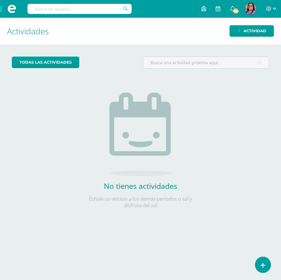
click at [4, 9] on span at bounding box center [12, 9] width 24 height 18
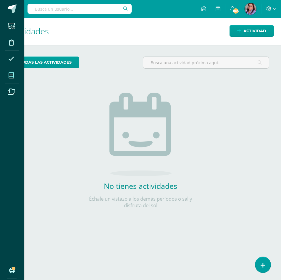
click at [16, 74] on span at bounding box center [11, 75] width 13 height 13
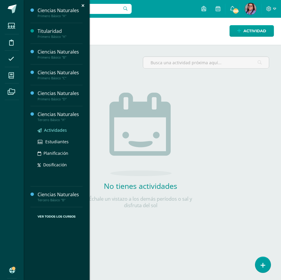
click at [65, 129] on span "Actividades" at bounding box center [55, 130] width 23 height 6
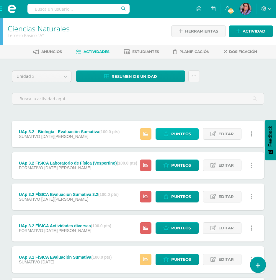
click at [172, 130] on link "Punteos" at bounding box center [177, 134] width 43 height 12
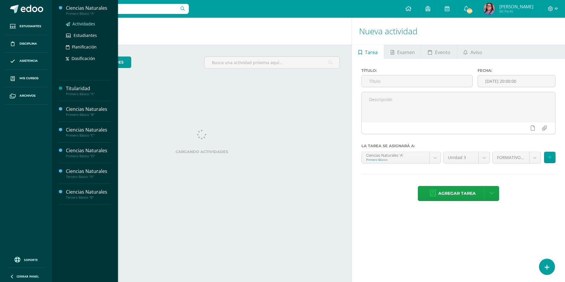
click at [86, 21] on span "Actividades" at bounding box center [83, 24] width 23 height 6
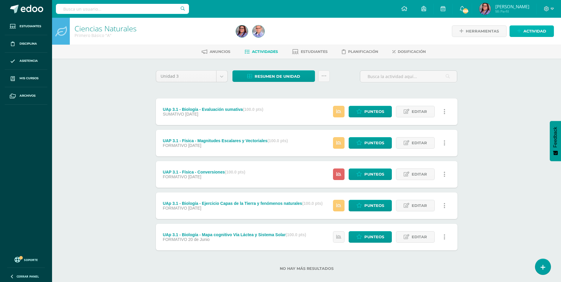
click at [543, 30] on span "Actividad" at bounding box center [534, 31] width 23 height 11
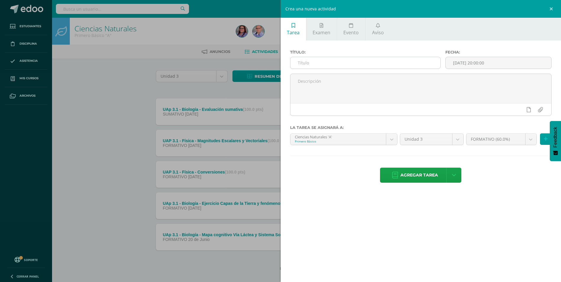
click at [374, 67] on input "text" at bounding box center [365, 63] width 150 height 12
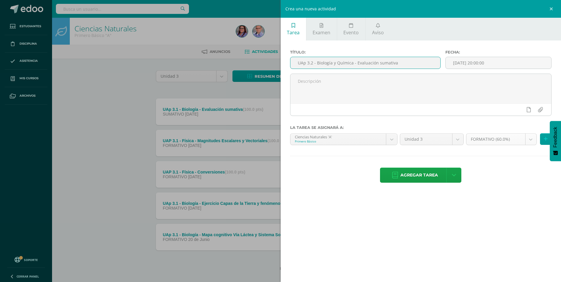
type input "UAp 3.2 - Biología y Química - Evaluación sumativa"
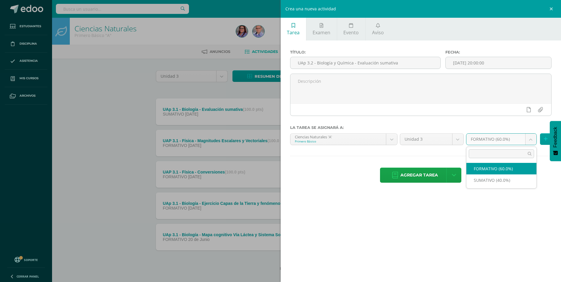
click at [529, 141] on body "Estudiantes Disciplina Asistencia Mis cursos Archivos Soporte Centro de ayuda Ú…" at bounding box center [280, 145] width 561 height 290
select select "212020"
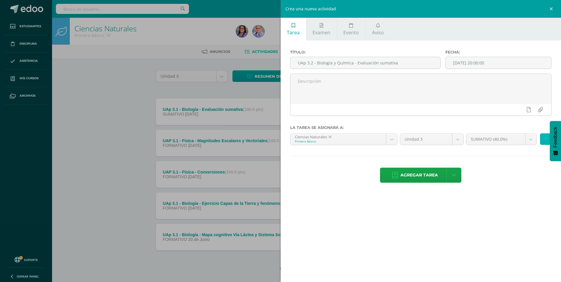
click at [543, 139] on icon at bounding box center [545, 139] width 4 height 5
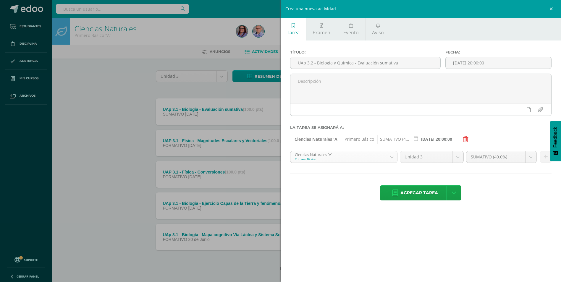
click at [391, 158] on body "Estudiantes Disciplina Asistencia Mis cursos Archivos Soporte Centro de ayuda Ú…" at bounding box center [280, 145] width 561 height 290
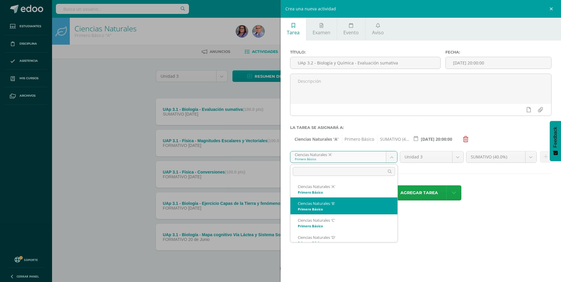
select select "212206"
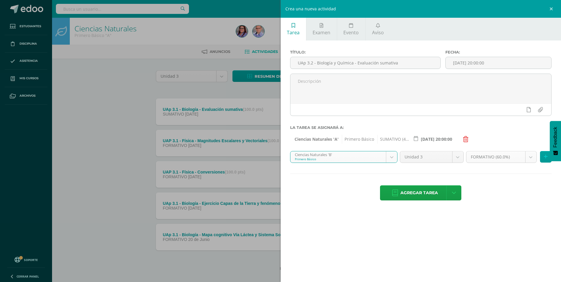
click at [527, 156] on body "Estudiantes Disciplina Asistencia Mis cursos Archivos Soporte Centro de ayuda Ú…" at bounding box center [280, 145] width 561 height 290
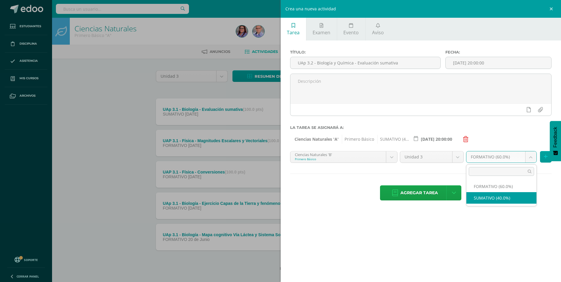
select select "212215"
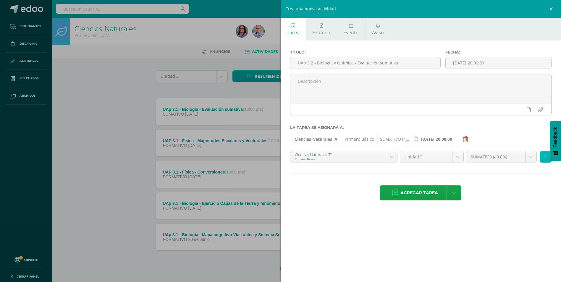
click at [546, 155] on icon at bounding box center [545, 156] width 4 height 5
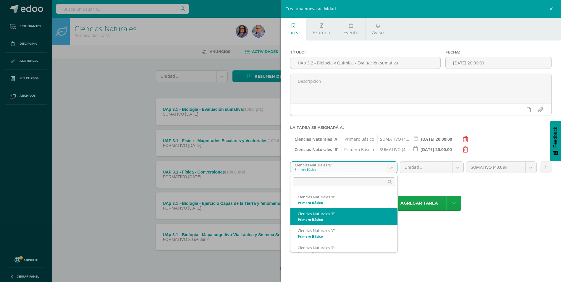
click at [394, 170] on body "Estudiantes Disciplina Asistencia Mis cursos Archivos Soporte Centro de ayuda Ú…" at bounding box center [280, 145] width 561 height 290
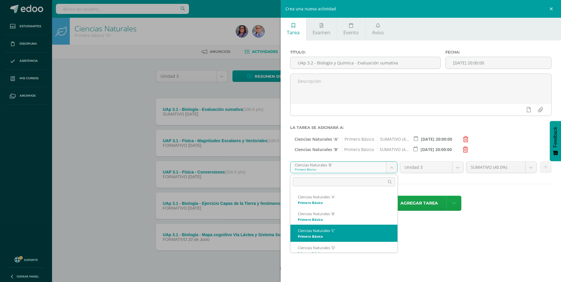
select select "212479"
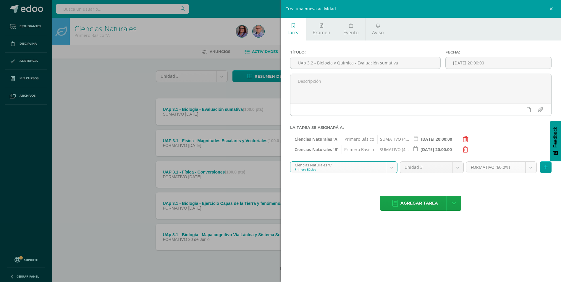
click at [533, 171] on body "Estudiantes Disciplina Asistencia Mis cursos Archivos Soporte Centro de ayuda Ú…" at bounding box center [280, 145] width 561 height 290
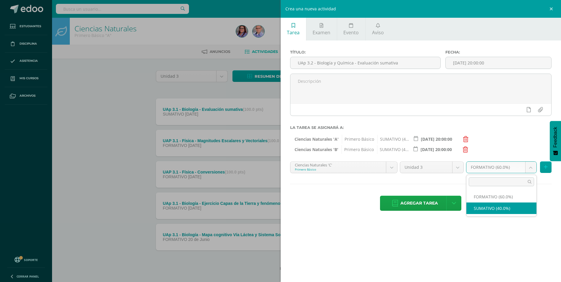
select select "212488"
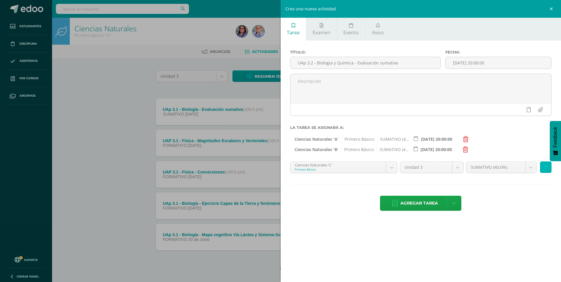
click at [546, 162] on button at bounding box center [546, 167] width 12 height 12
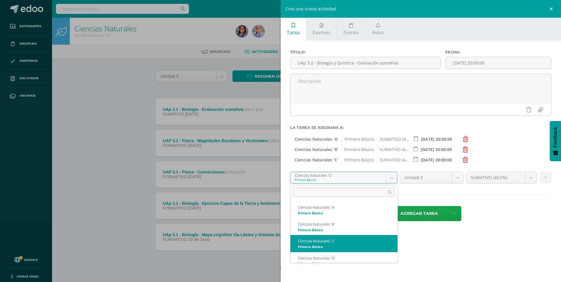
click at [396, 181] on body "Estudiantes Disciplina Asistencia Mis cursos Archivos Soporte Centro de ayuda Ú…" at bounding box center [280, 145] width 561 height 290
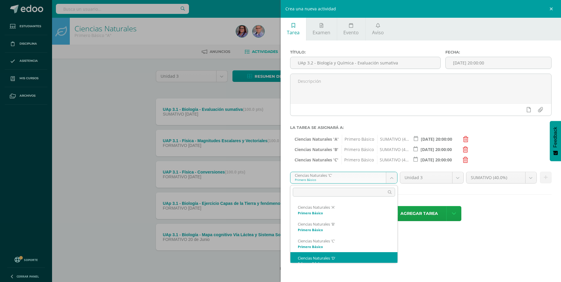
scroll to position [6, 0]
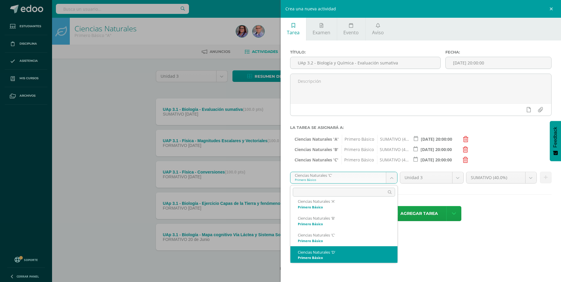
select select "212869"
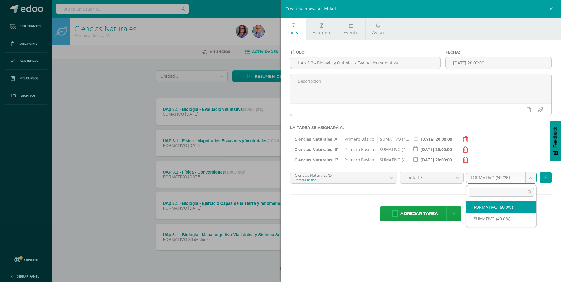
click at [527, 176] on body "Estudiantes Disciplina Asistencia Mis cursos Archivos Soporte Centro de ayuda Ú…" at bounding box center [280, 145] width 561 height 290
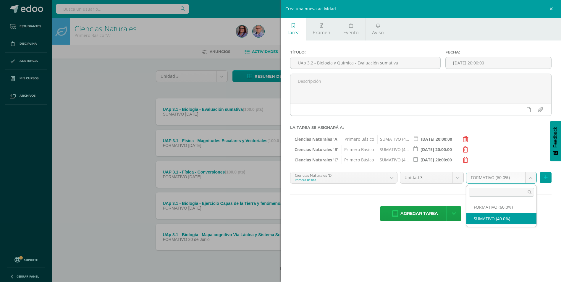
select select "212878"
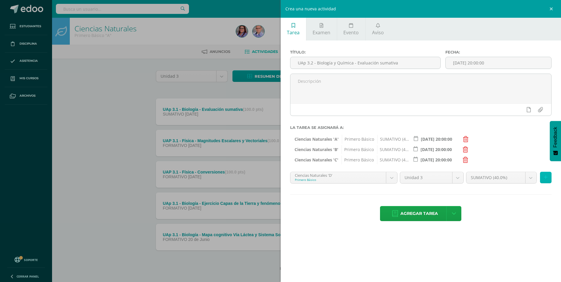
click at [549, 179] on button at bounding box center [546, 178] width 12 height 12
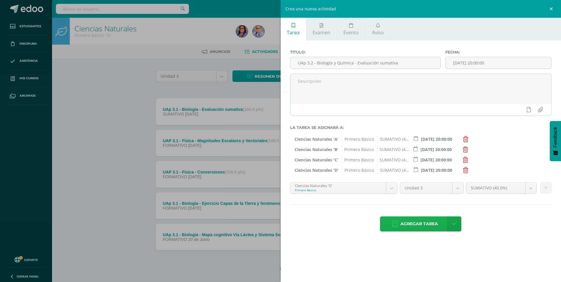
click at [392, 228] on link "Agregar tarea" at bounding box center [415, 223] width 70 height 15
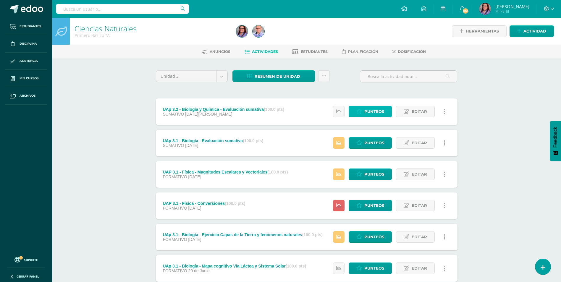
click at [369, 114] on span "Punteos" at bounding box center [374, 111] width 20 height 11
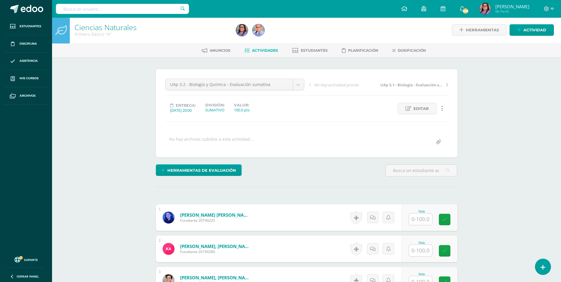
scroll to position [1, 0]
click at [419, 216] on input "text" at bounding box center [420, 219] width 23 height 12
type input "92"
type input "39"
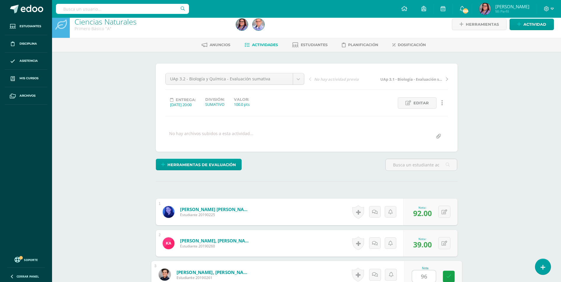
type input "96"
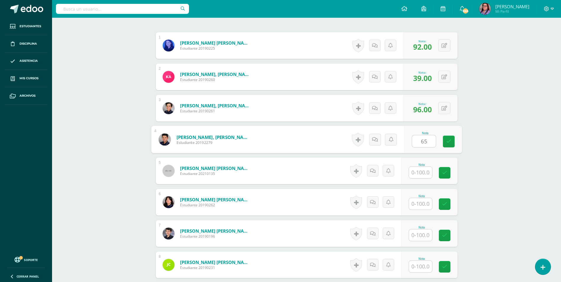
type input "65"
type input "64"
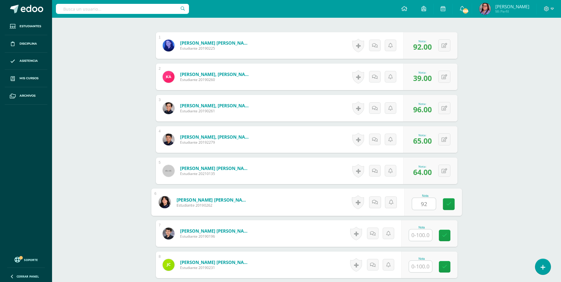
type input "92"
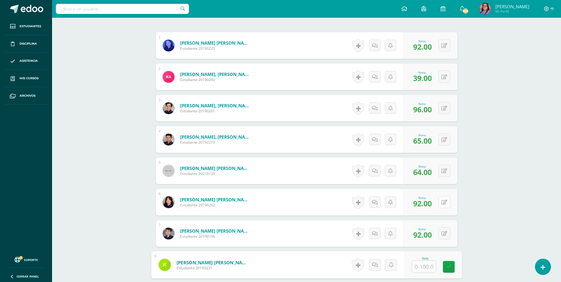
click at [440, 200] on div "0 Logros Logros obtenidos Aún no hay logros agregados Nota: 92.00" at bounding box center [430, 202] width 54 height 27
click at [443, 199] on button at bounding box center [448, 202] width 12 height 12
type input "49"
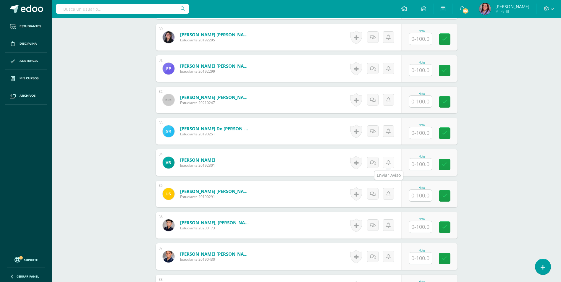
scroll to position [1119, 0]
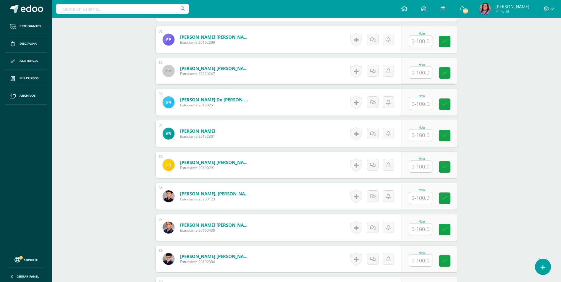
click at [422, 171] on input "text" at bounding box center [420, 167] width 23 height 12
type input "35"
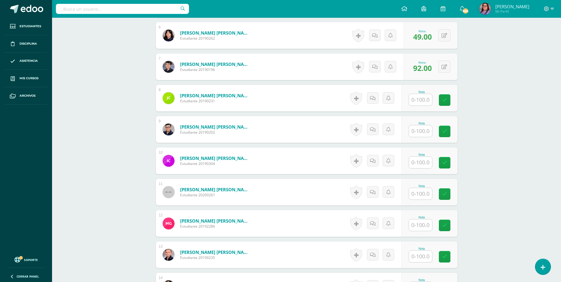
scroll to position [321, 0]
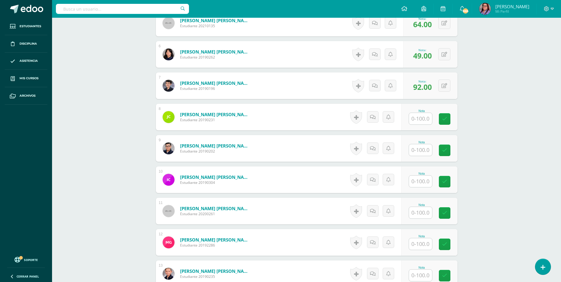
click at [426, 119] on input "text" at bounding box center [420, 119] width 23 height 12
click at [418, 151] on input "text" at bounding box center [424, 150] width 24 height 12
type input "91"
click at [415, 118] on input "text" at bounding box center [420, 119] width 23 height 12
type input "67"
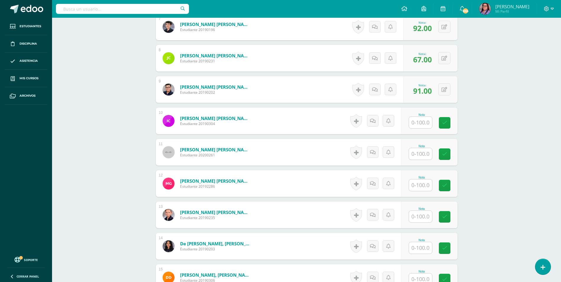
scroll to position [380, 0]
click at [426, 119] on input "text" at bounding box center [424, 122] width 24 height 12
type input "95"
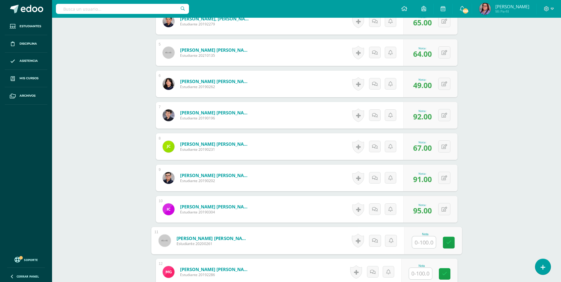
scroll to position [262, 0]
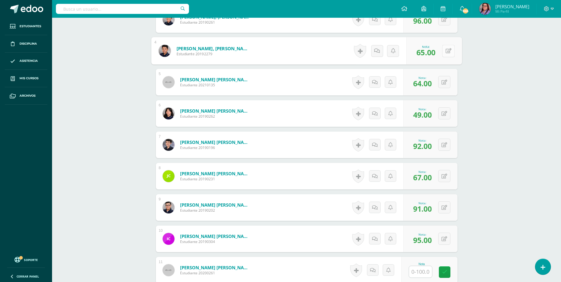
click at [444, 50] on button at bounding box center [448, 51] width 12 height 12
type input "70"
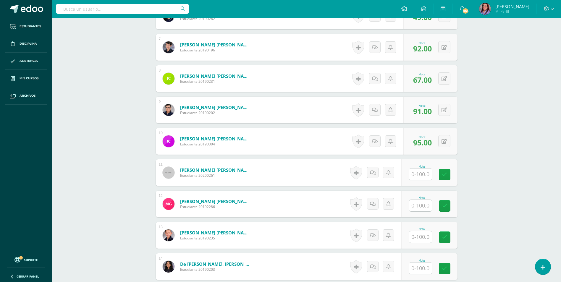
scroll to position [380, 0]
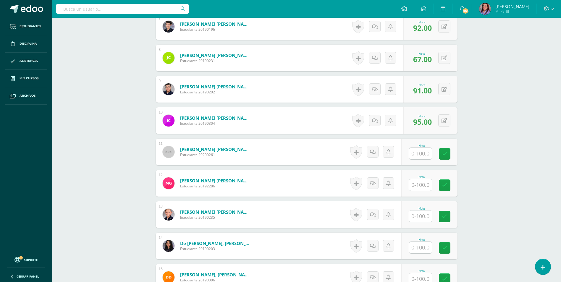
click at [420, 155] on input "text" at bounding box center [420, 154] width 23 height 12
type input "46"
type input "63"
type input "68"
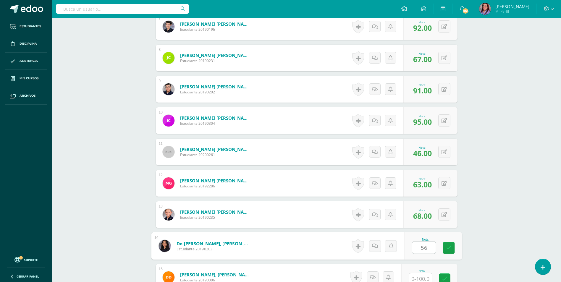
type input "56"
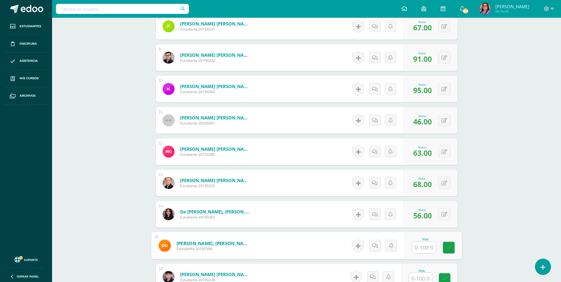
scroll to position [442, 0]
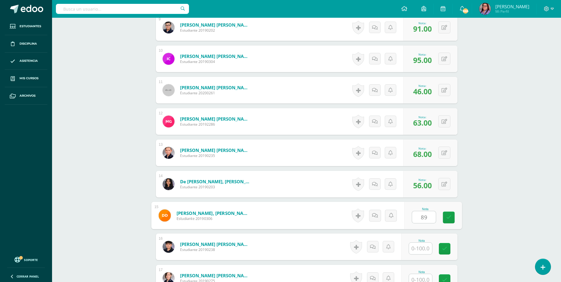
type input "89"
type input "90"
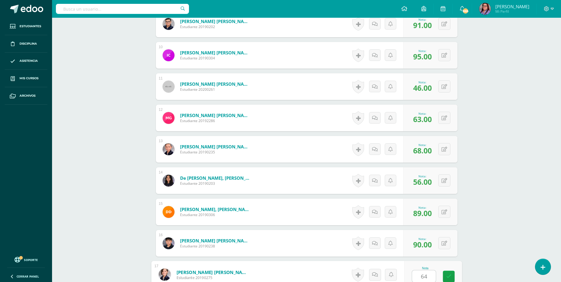
type input "64"
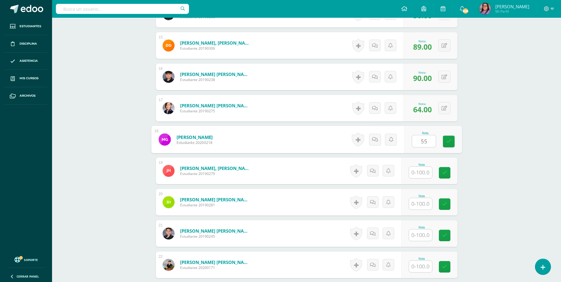
type input "55"
type input "45"
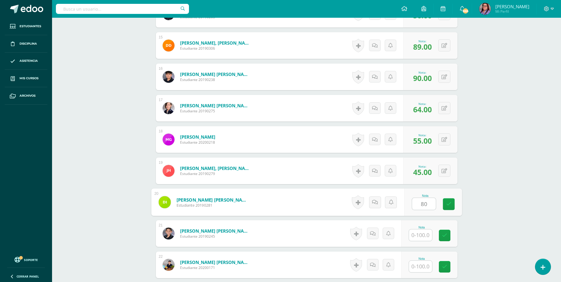
type input "80"
type input "71"
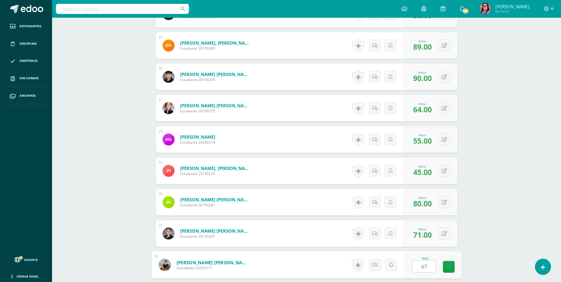
type input "47"
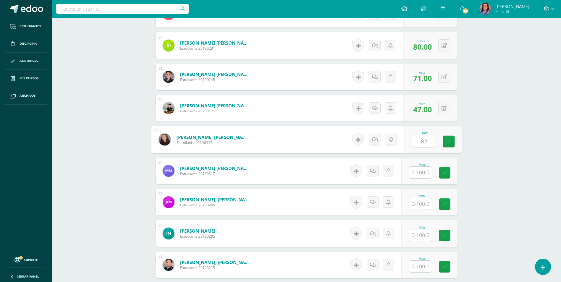
type input "82"
type input "92"
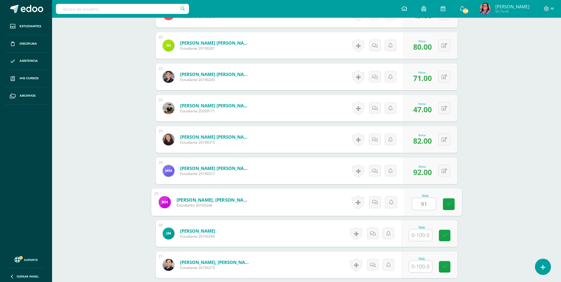
type input "91"
type input "81"
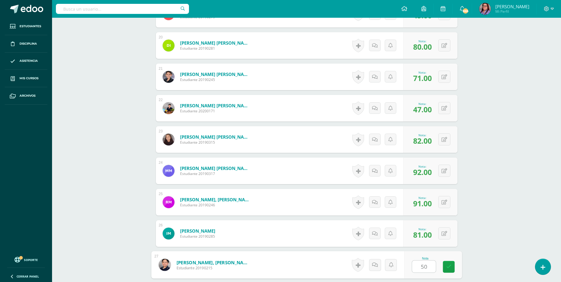
type input "50"
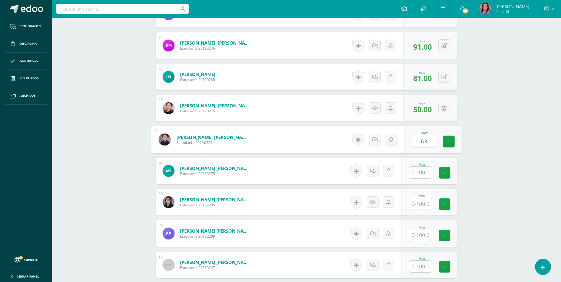
type input "63"
type input "66"
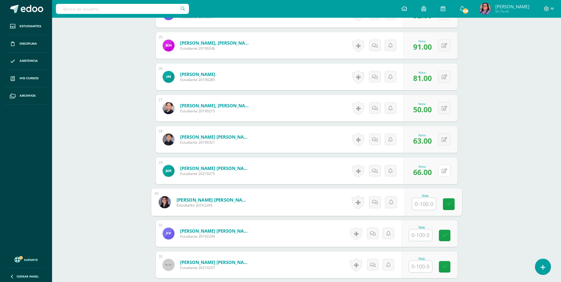
click at [439, 167] on div "0 Logros Logros obtenidos Aún no hay logros agregados Nota: 66.00" at bounding box center [430, 171] width 54 height 27
click at [446, 173] on icon at bounding box center [448, 170] width 6 height 5
click at [418, 203] on input "text" at bounding box center [424, 204] width 24 height 12
type input "66"
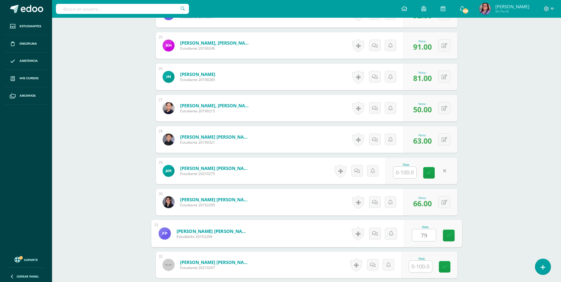
type input "79"
type input "67"
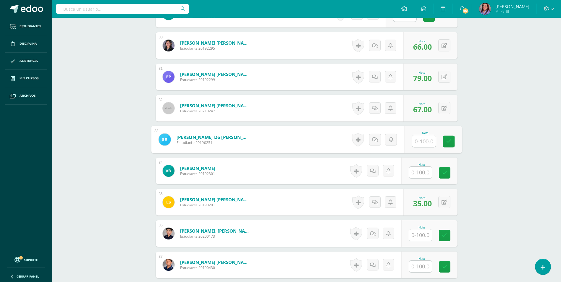
click at [420, 141] on input "text" at bounding box center [424, 141] width 24 height 12
type input "76"
type input "69"
click at [416, 234] on input "text" at bounding box center [420, 235] width 23 height 12
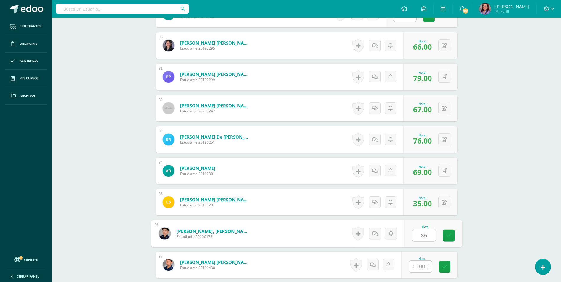
type input "86"
type input "63"
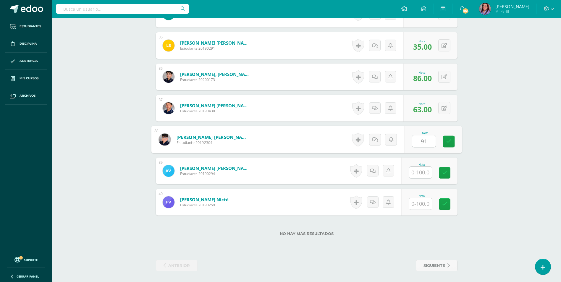
type input "91"
type input "44"
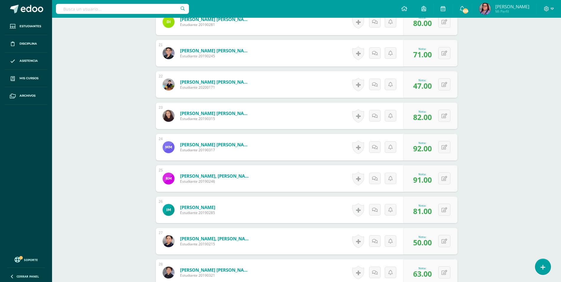
scroll to position [765, 0]
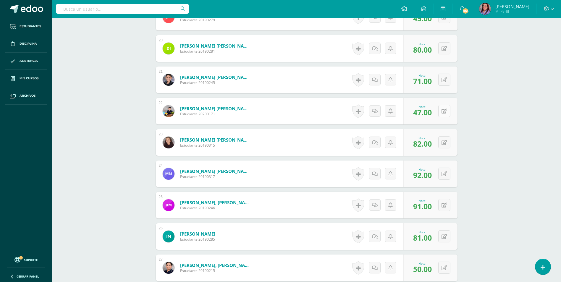
click at [446, 111] on icon at bounding box center [444, 111] width 6 height 5
type input "49"
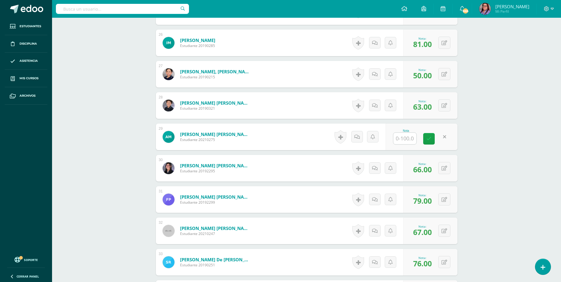
scroll to position [1061, 0]
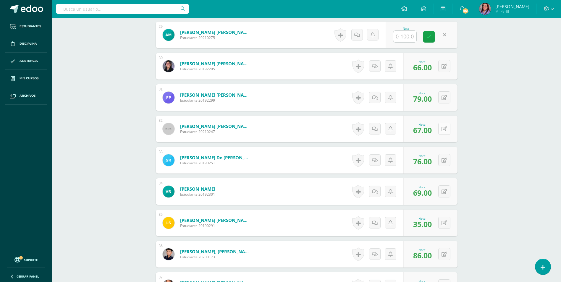
click at [443, 133] on button at bounding box center [444, 129] width 12 height 12
type input "70"
click at [448, 253] on button at bounding box center [448, 254] width 12 height 12
type input "89"
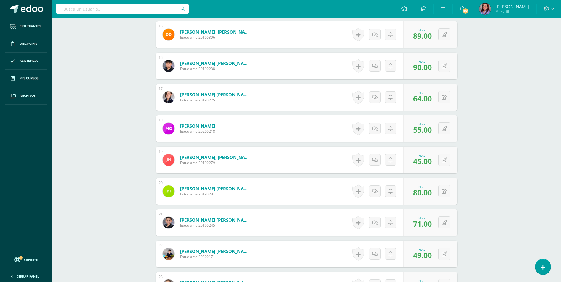
scroll to position [588, 0]
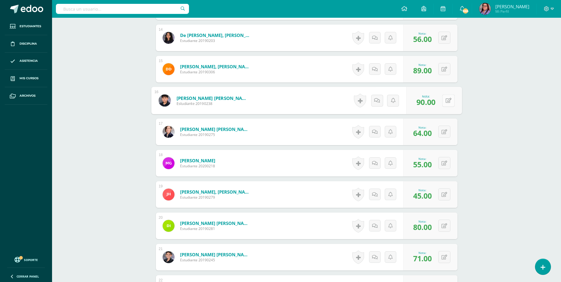
click at [440, 101] on div "0 Logros Logros obtenidos Aún no hay logros agregados Nota: 90.00" at bounding box center [434, 100] width 56 height 27
click at [449, 103] on icon at bounding box center [448, 100] width 6 height 5
type input "93"
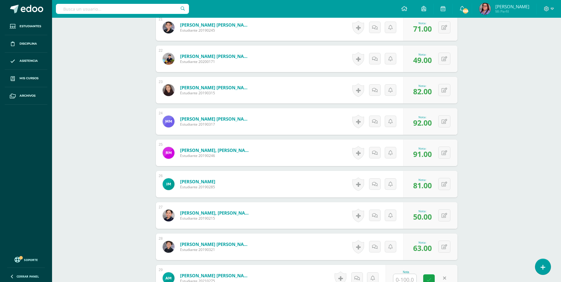
scroll to position [825, 0]
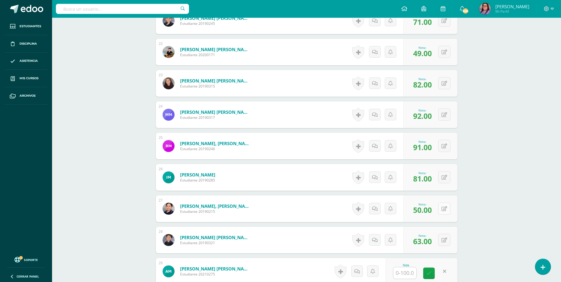
click at [442, 211] on button at bounding box center [444, 208] width 12 height 12
type input "53"
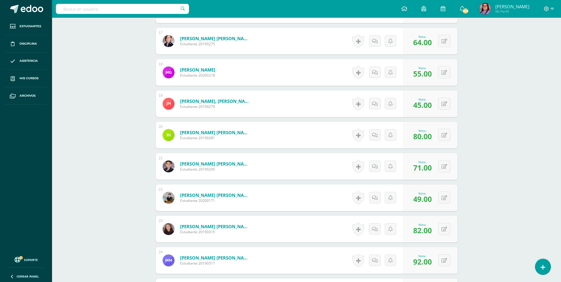
scroll to position [677, 0]
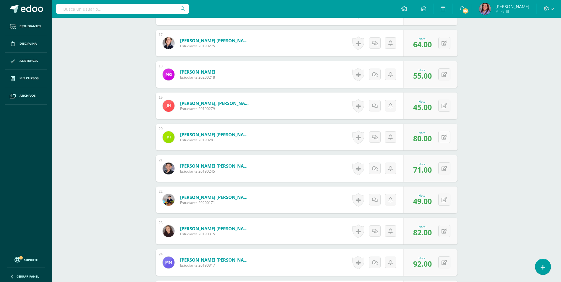
click at [439, 138] on div "0 Logros Logros obtenidos Aún no hay logros agregados Nota: 80.00" at bounding box center [430, 137] width 54 height 27
click at [446, 141] on button at bounding box center [448, 137] width 12 height 12
type input "83"
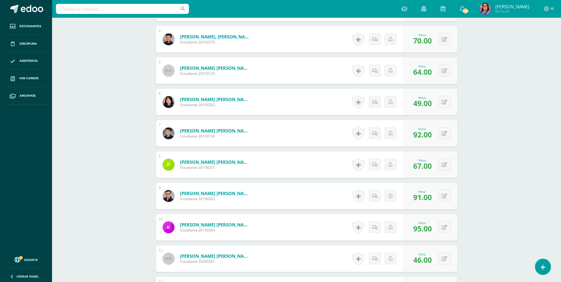
scroll to position [263, 0]
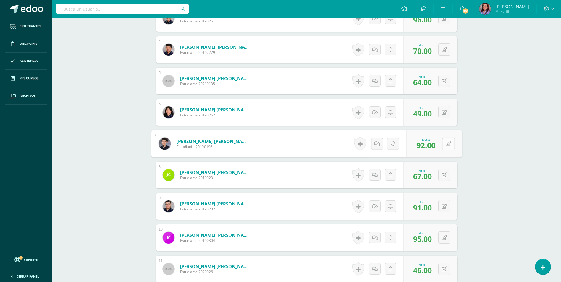
click at [446, 145] on icon at bounding box center [448, 143] width 6 height 5
type input "95"
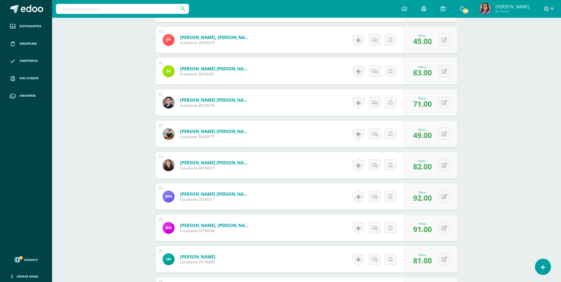
scroll to position [795, 0]
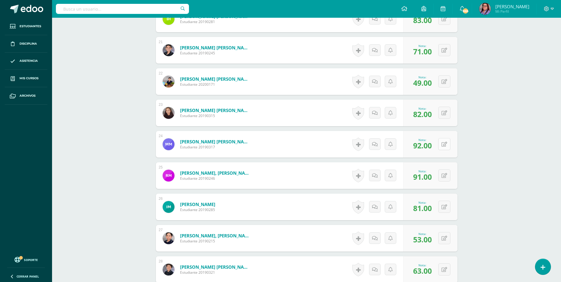
click at [442, 145] on button at bounding box center [444, 144] width 12 height 12
type input "95"
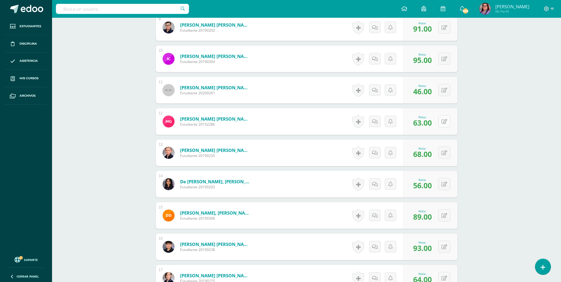
scroll to position [440, 0]
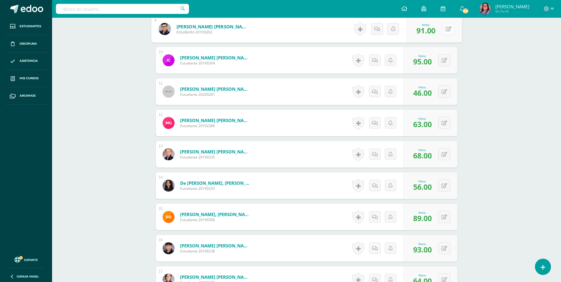
click at [446, 25] on button at bounding box center [448, 29] width 12 height 12
type input "94"
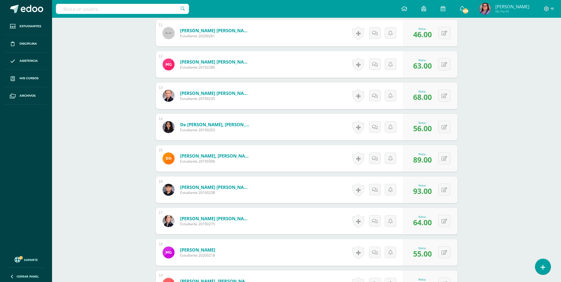
scroll to position [499, 0]
click at [443, 155] on button at bounding box center [448, 158] width 12 height 12
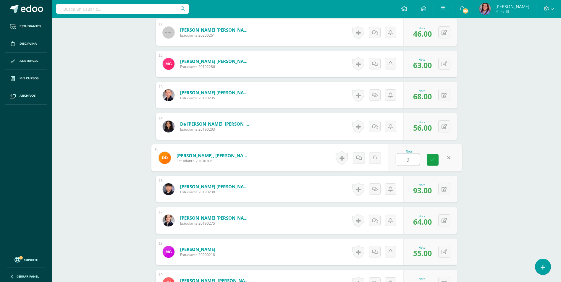
type input "92"
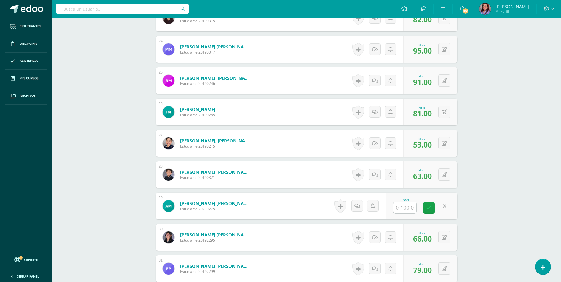
scroll to position [854, 0]
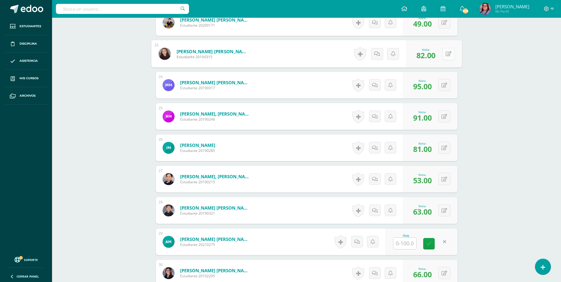
click at [446, 55] on icon at bounding box center [448, 53] width 6 height 5
type input "85"
click at [445, 147] on icon at bounding box center [448, 147] width 6 height 5
type input "84"
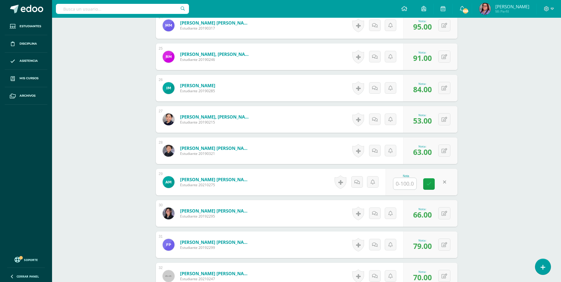
scroll to position [943, 0]
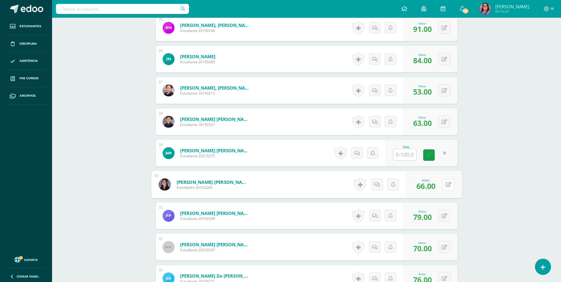
click at [448, 185] on button at bounding box center [448, 184] width 12 height 12
type input "69"
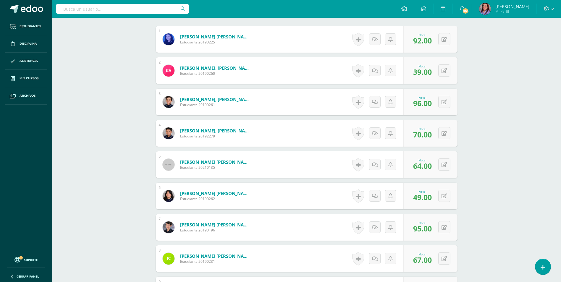
scroll to position [174, 0]
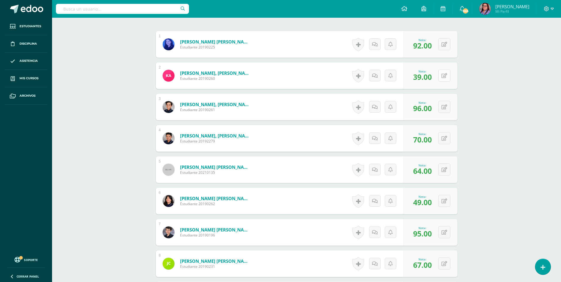
click at [441, 74] on div "0 Logros Logros obtenidos Aún no hay logros agregados Nota: 39.00" at bounding box center [430, 75] width 54 height 27
click at [453, 78] on button at bounding box center [448, 75] width 12 height 12
type input "42"
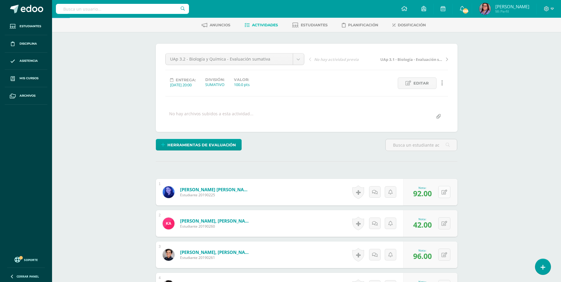
click at [446, 190] on icon at bounding box center [444, 192] width 6 height 5
type input "95"
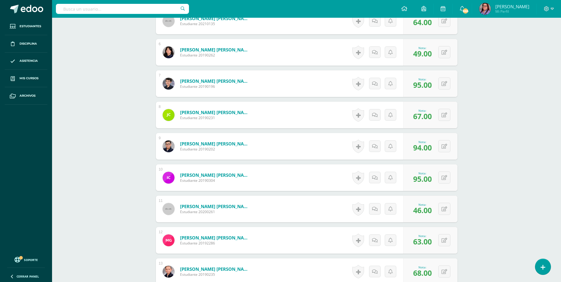
scroll to position [381, 0]
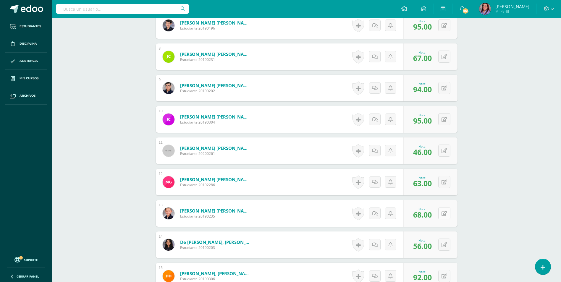
click at [445, 213] on icon at bounding box center [444, 213] width 6 height 5
type input "71"
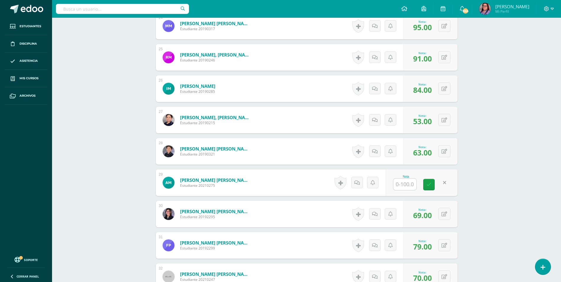
scroll to position [972, 0]
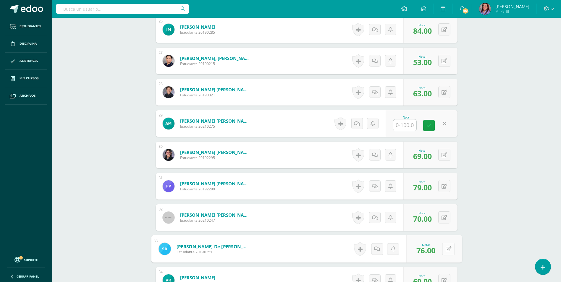
click at [440, 248] on div "0 Logros Logros obtenidos Aún no hay logros agregados Nota: 76.00" at bounding box center [434, 248] width 56 height 27
click at [452, 246] on button at bounding box center [448, 249] width 12 height 12
type input "79"
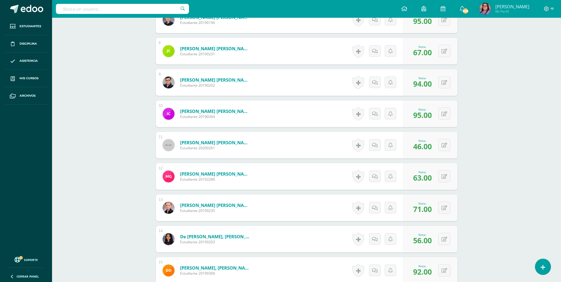
scroll to position [381, 0]
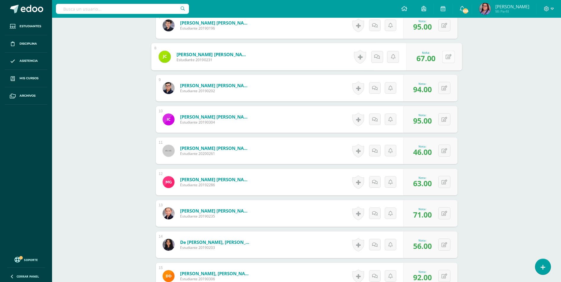
click at [441, 55] on div "0 Logros Logros obtenidos Aún no hay logros agregados Nota: 67.00" at bounding box center [434, 56] width 56 height 27
click at [448, 57] on icon at bounding box center [448, 56] width 6 height 5
type input "70"
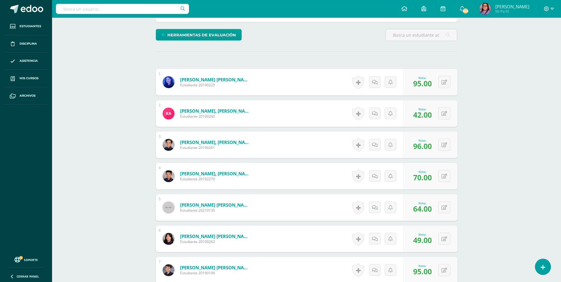
scroll to position [115, 0]
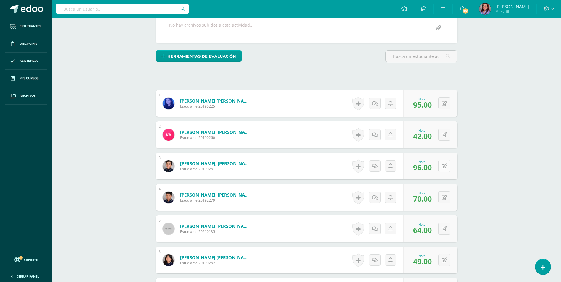
click at [449, 169] on button at bounding box center [444, 166] width 12 height 12
type input "99"
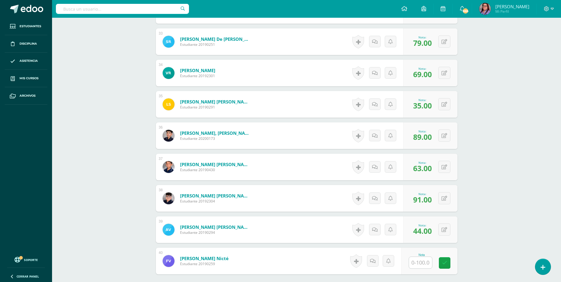
scroll to position [1239, 0]
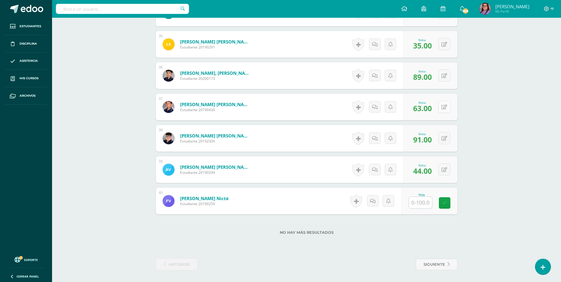
click at [447, 106] on button at bounding box center [444, 107] width 12 height 12
type input "66"
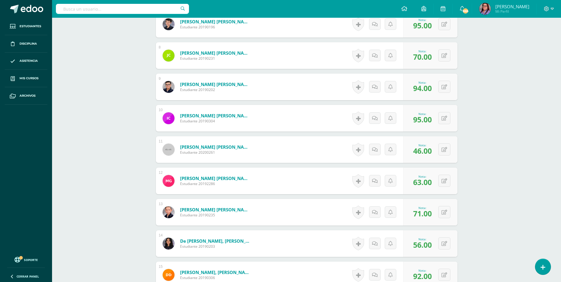
scroll to position [294, 0]
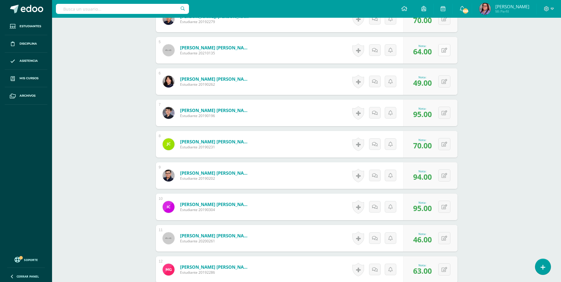
click at [447, 50] on button at bounding box center [444, 50] width 12 height 12
type input "67"
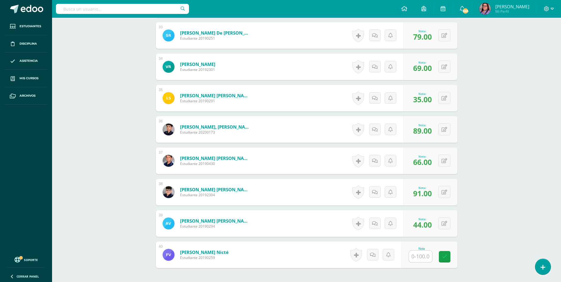
scroll to position [1239, 0]
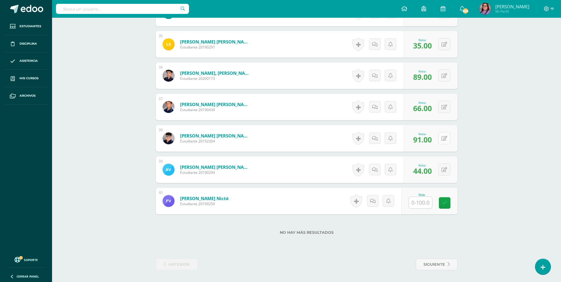
click at [445, 137] on icon at bounding box center [444, 138] width 6 height 5
type input "94"
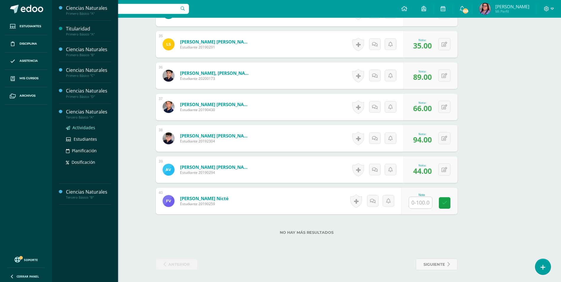
click at [89, 130] on span "Actividades" at bounding box center [83, 128] width 23 height 6
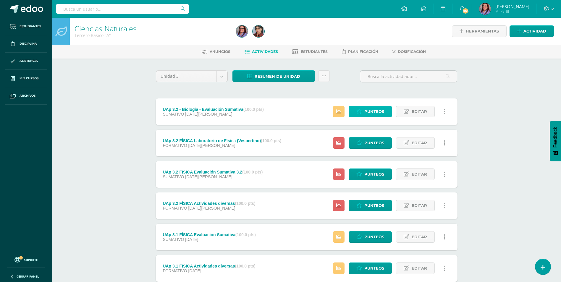
click at [381, 109] on span "Punteos" at bounding box center [374, 111] width 20 height 11
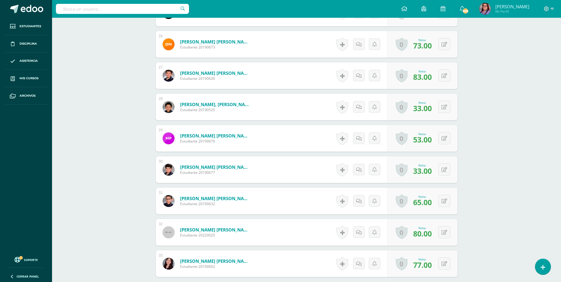
scroll to position [949, 0]
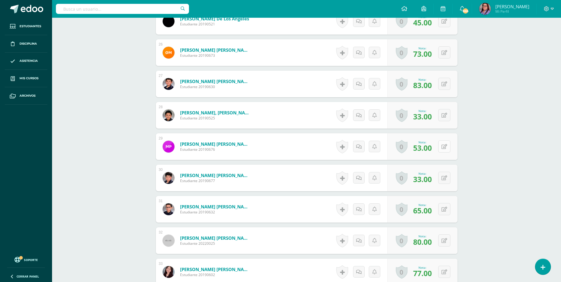
click at [444, 146] on button at bounding box center [444, 146] width 12 height 12
type input "57"
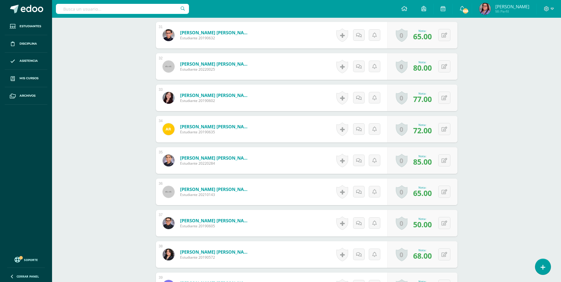
scroll to position [1127, 0]
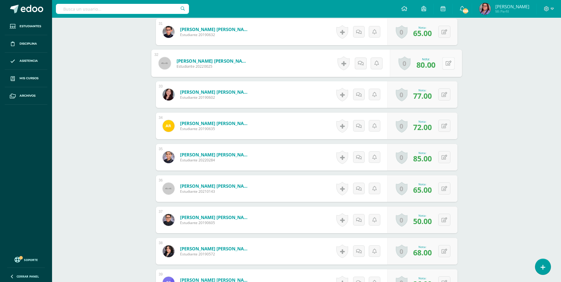
click at [442, 63] on button at bounding box center [448, 63] width 12 height 12
type input "84"
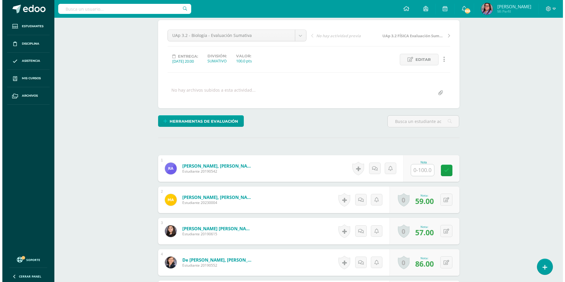
scroll to position [0, 0]
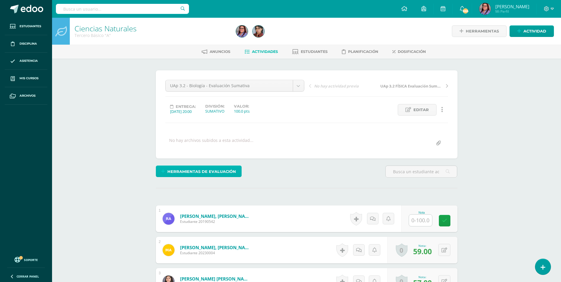
click at [210, 171] on span "Herramientas de evaluación" at bounding box center [201, 171] width 69 height 11
click at [215, 151] on link "Sustitución de nota" at bounding box center [214, 151] width 59 height 9
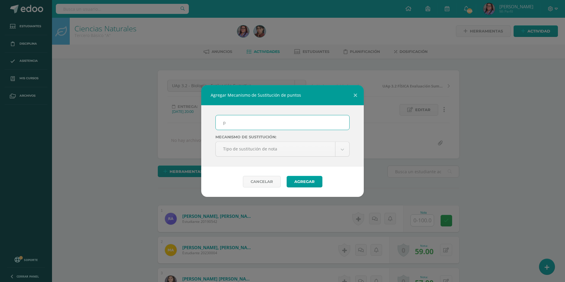
type input "PMA"
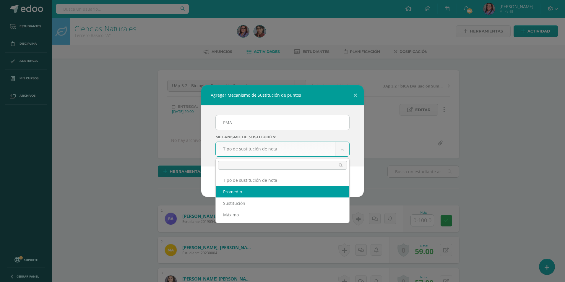
select select "average"
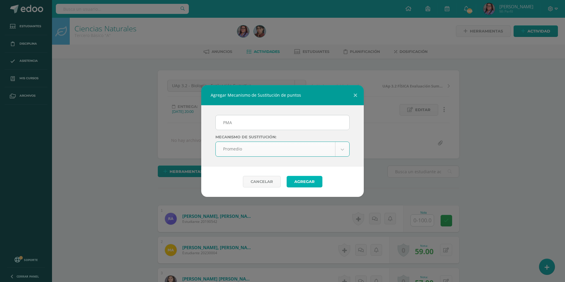
click at [302, 184] on button "Agregar" at bounding box center [305, 182] width 36 height 12
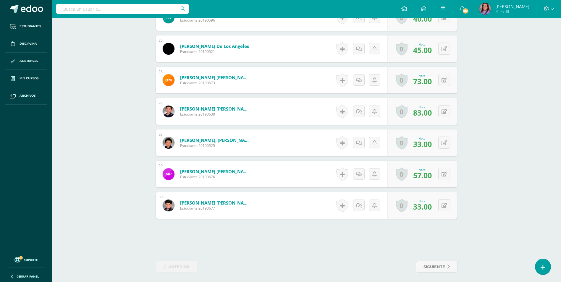
scroll to position [948, 0]
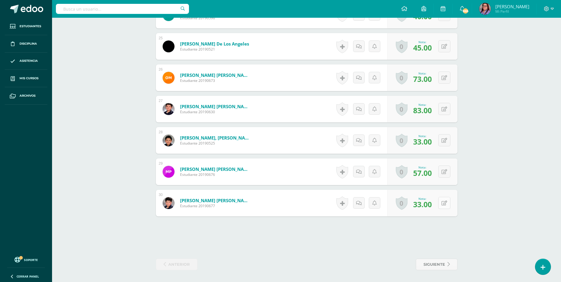
click at [444, 199] on button at bounding box center [444, 203] width 12 height 12
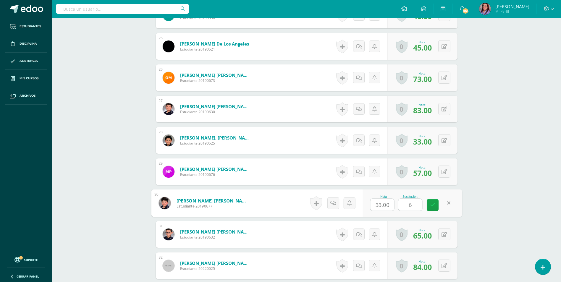
scroll to position [948, 0]
type input "68"
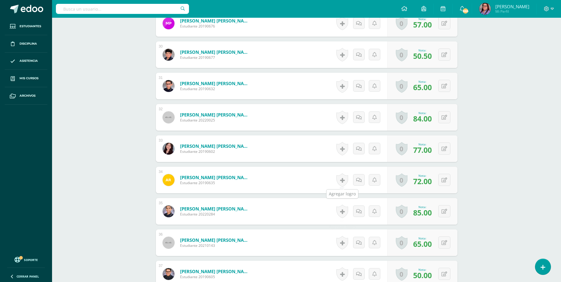
scroll to position [1126, 0]
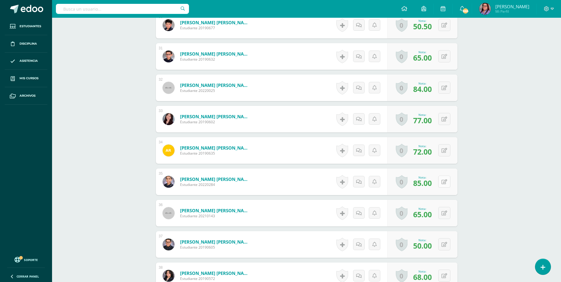
click at [442, 179] on button at bounding box center [444, 182] width 12 height 12
click at [382, 184] on input "85.00" at bounding box center [382, 184] width 24 height 12
type input "89.00"
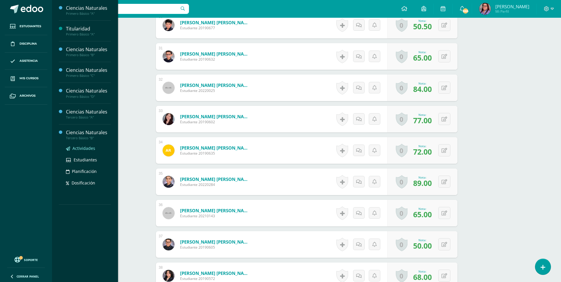
click at [89, 147] on span "Actividades" at bounding box center [83, 148] width 23 height 6
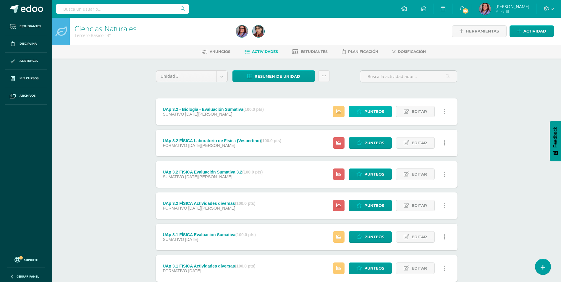
click at [372, 111] on span "Punteos" at bounding box center [374, 111] width 20 height 11
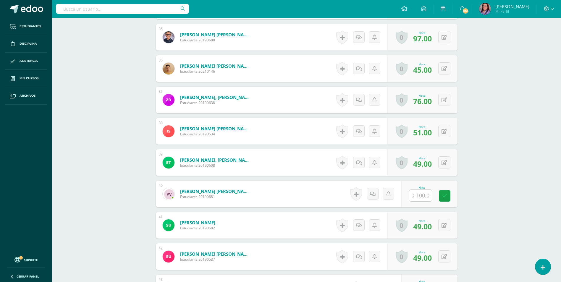
scroll to position [1217, 0]
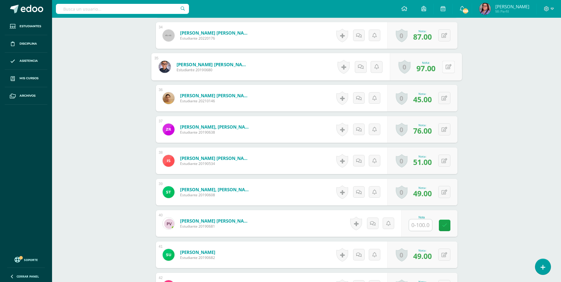
click at [444, 67] on button at bounding box center [448, 67] width 12 height 12
type input "100"
click at [444, 98] on button at bounding box center [444, 98] width 12 height 12
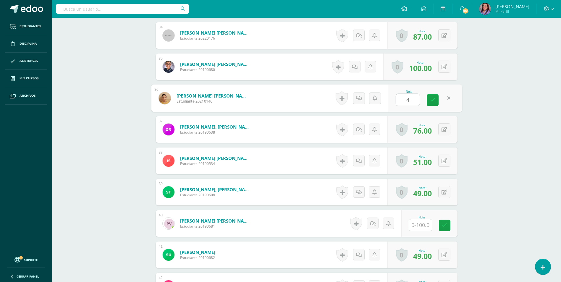
type input "47"
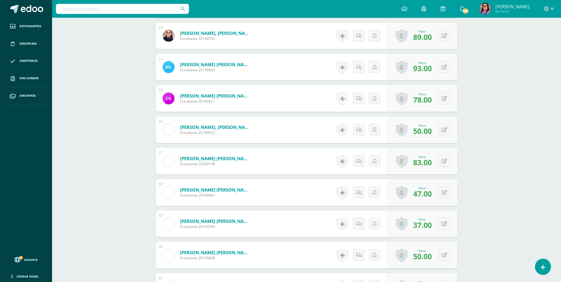
scroll to position [537, 0]
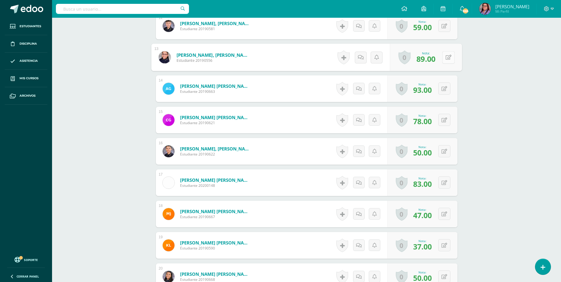
click at [446, 51] on button at bounding box center [448, 57] width 12 height 12
type input "93"
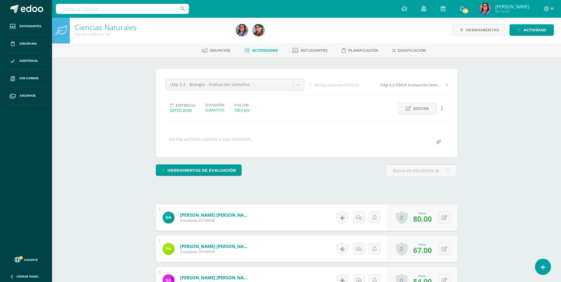
scroll to position [0, 0]
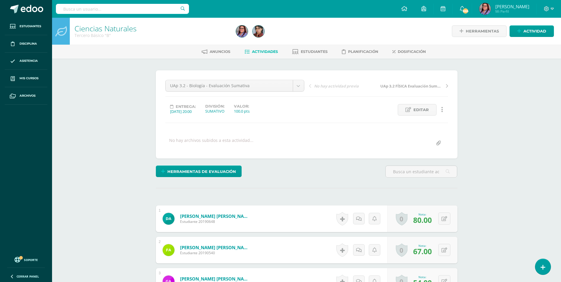
click at [264, 51] on span "Actividades" at bounding box center [265, 51] width 26 height 4
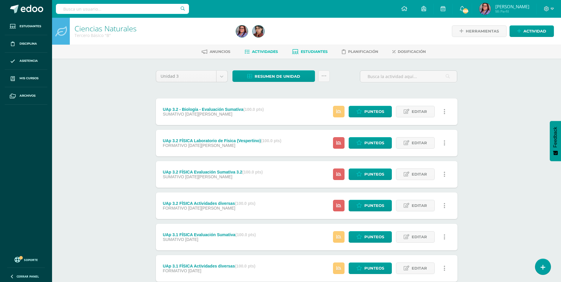
click at [301, 51] on span "Estudiantes" at bounding box center [314, 51] width 27 height 4
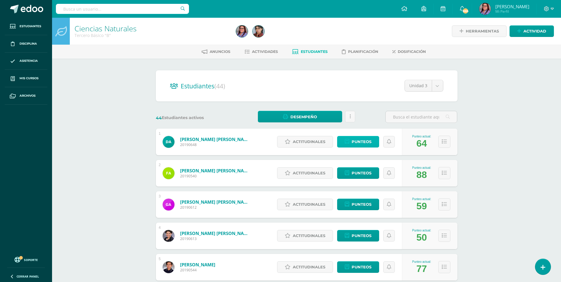
click at [368, 141] on span "Punteos" at bounding box center [361, 141] width 20 height 11
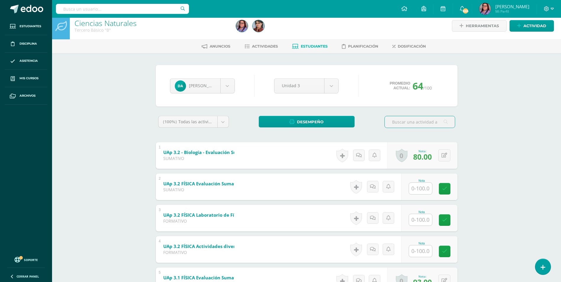
scroll to position [3, 0]
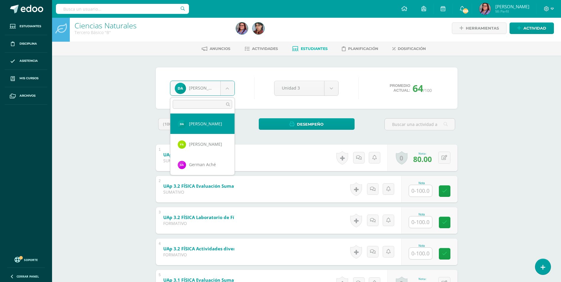
click at [223, 86] on body "Estudiantes Disciplina Asistencia Mis cursos Archivos Soporte Centro de ayuda Ú…" at bounding box center [280, 213] width 561 height 433
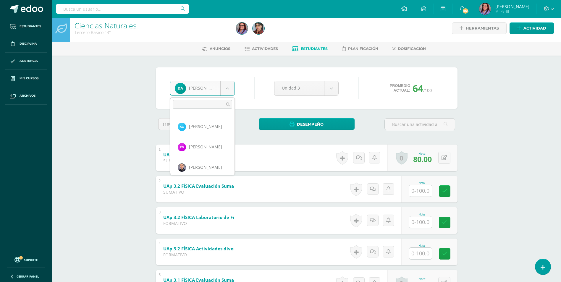
scroll to position [275, 0]
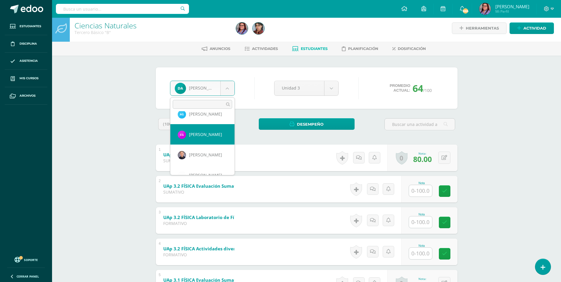
select select "3009"
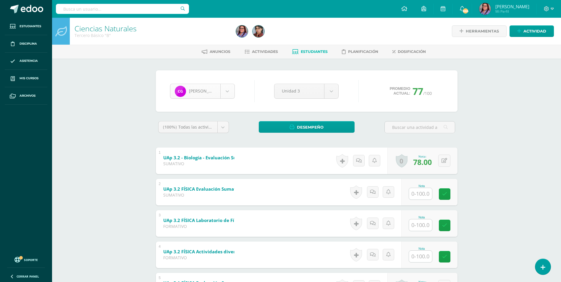
click at [227, 88] on body "Estudiantes Disciplina Asistencia Mis cursos Archivos Soporte Centro de ayuda Ú…" at bounding box center [280, 216] width 561 height 433
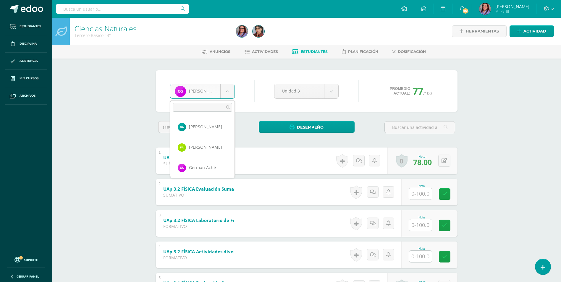
scroll to position [244, 0]
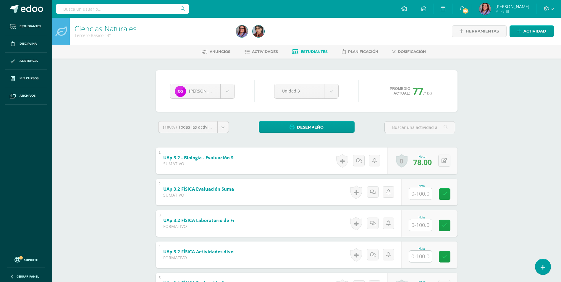
click at [103, 115] on body "Estudiantes Disciplina Asistencia Mis cursos Archivos Soporte Centro de ayuda Ú…" at bounding box center [280, 216] width 561 height 433
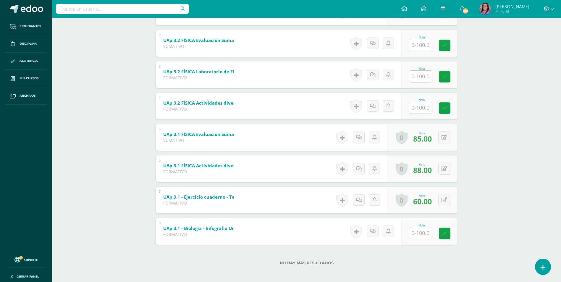
scroll to position [151, 0]
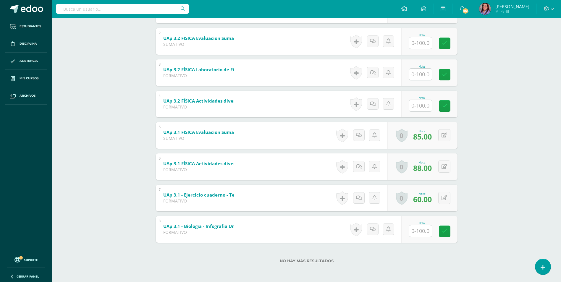
click at [217, 194] on b "UAp 3.1 - Ejercicio cuaderno - Teorías del Universo" at bounding box center [218, 195] width 111 height 6
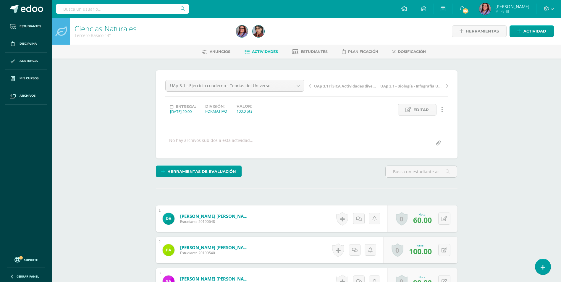
scroll to position [0, 0]
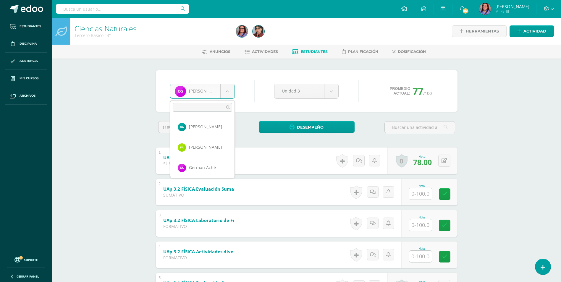
click at [229, 93] on body "Estudiantes Disciplina Asistencia Mis cursos Archivos Soporte Centro de ayuda Ú…" at bounding box center [280, 216] width 561 height 433
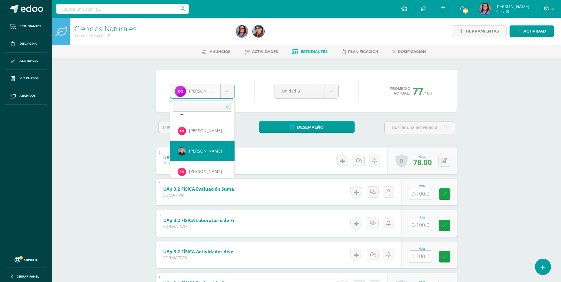
select select "2982"
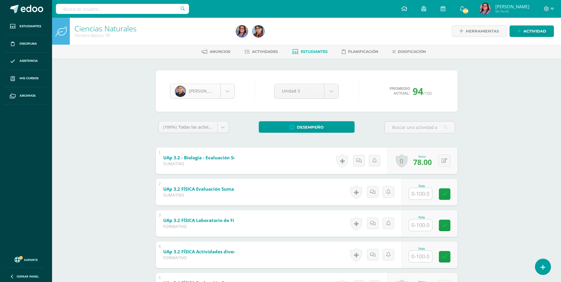
scroll to position [387, 0]
click at [226, 92] on body "Estudiantes Disciplina Asistencia Mis cursos Archivos Soporte Centro de ayuda Ú…" at bounding box center [280, 216] width 561 height 433
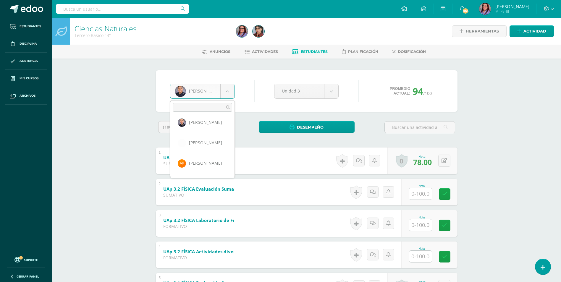
scroll to position [340, 0]
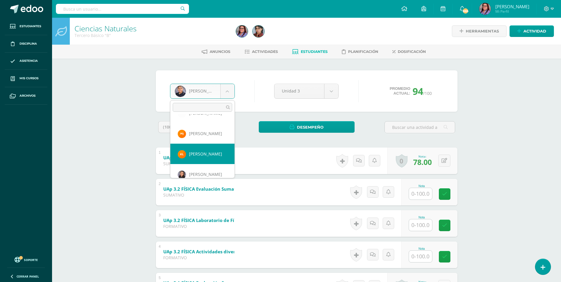
select select "2978"
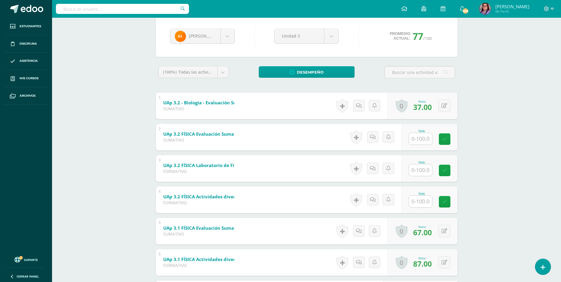
scroll to position [59, 0]
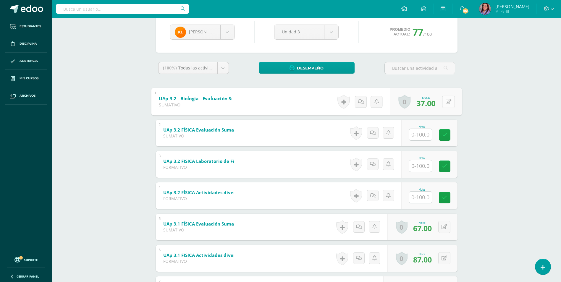
click at [443, 101] on button at bounding box center [448, 101] width 12 height 12
type input "41"
click at [227, 33] on body "Estudiantes Disciplina Asistencia Mis cursos Archivos Soporte Centro de ayuda Ú…" at bounding box center [280, 157] width 561 height 433
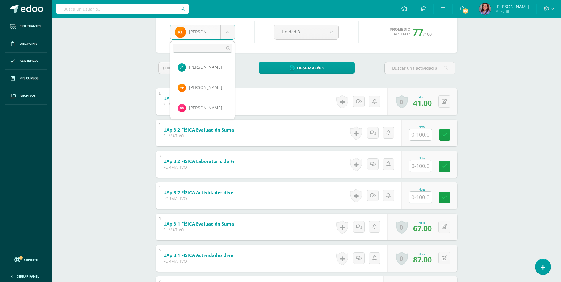
scroll to position [621, 0]
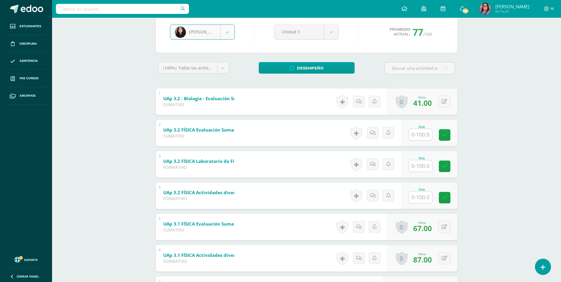
select select "2917"
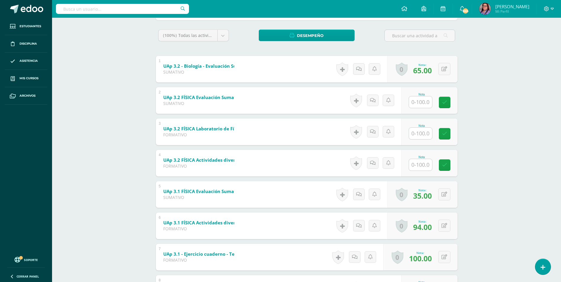
scroll to position [3, 0]
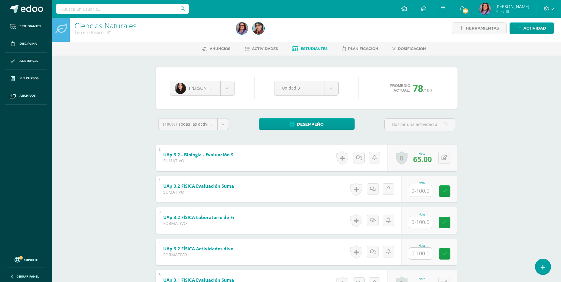
click at [235, 90] on div "[PERSON_NAME] [PERSON_NAME] [PERSON_NAME] German [PERSON_NAME] [PERSON_NAME] [P…" at bounding box center [202, 88] width 69 height 15
click at [224, 88] on body "Estudiantes Disciplina Asistencia Mis cursos Archivos Soporte Centro de ayuda Ú…" at bounding box center [280, 213] width 561 height 433
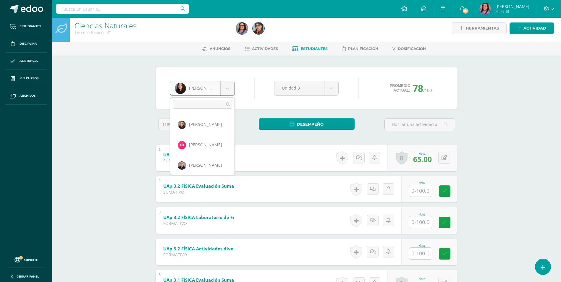
scroll to position [357, 0]
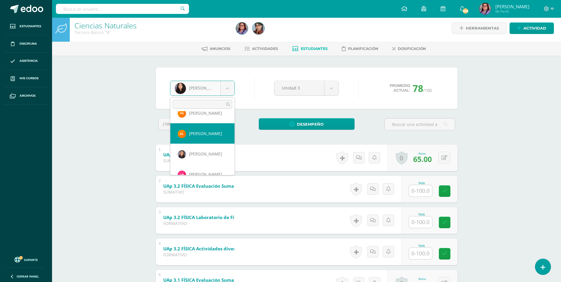
select select "2978"
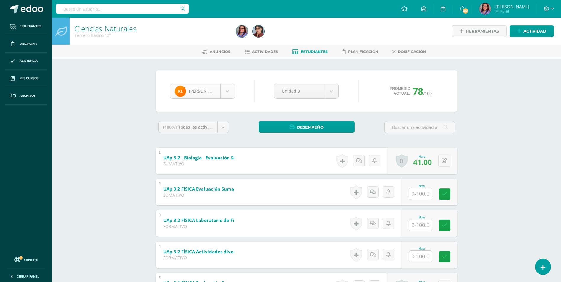
click at [224, 86] on body "Estudiantes Disciplina Asistencia Mis cursos Archivos Soporte Centro de ayuda Ú…" at bounding box center [280, 216] width 561 height 433
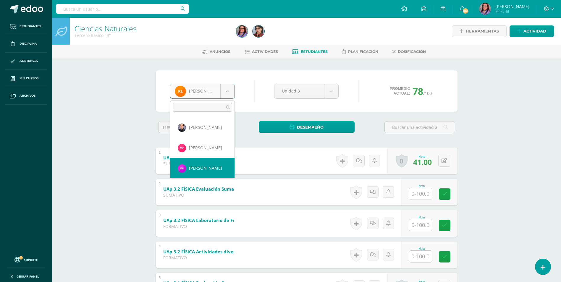
scroll to position [102, 0]
select select "3006"
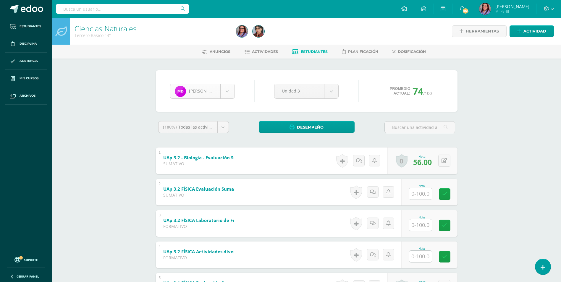
click at [231, 87] on body "Estudiantes Disciplina Asistencia Mis cursos Archivos Soporte Centro de ayuda Ú…" at bounding box center [280, 216] width 561 height 433
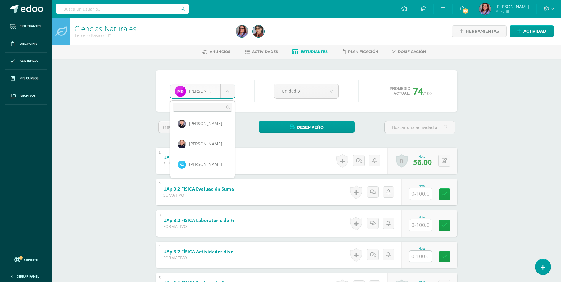
scroll to position [231, 0]
select select "2944"
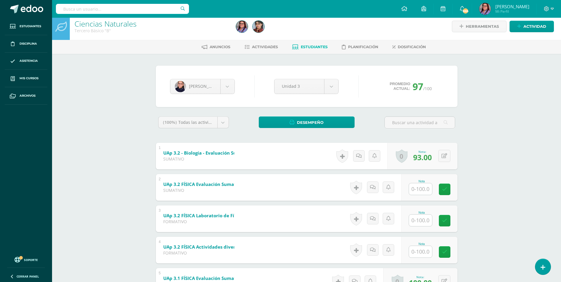
scroll to position [3, 0]
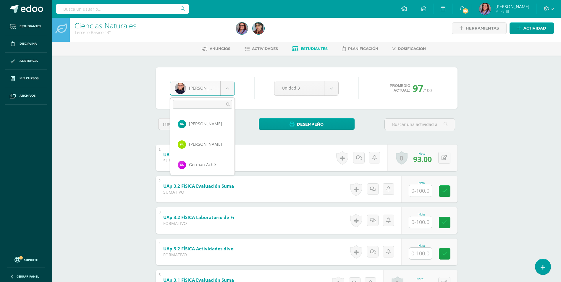
click at [233, 88] on body "Estudiantes Disciplina Asistencia Mis cursos Archivos Soporte Centro de ayuda Ú…" at bounding box center [280, 213] width 561 height 433
select select "2928"
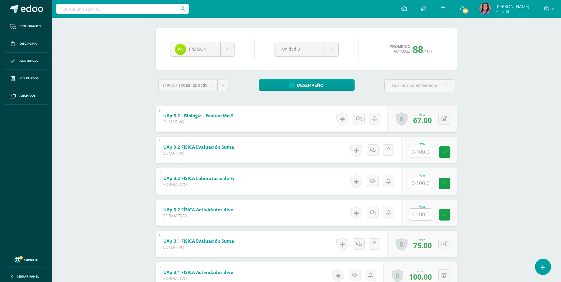
scroll to position [59, 0]
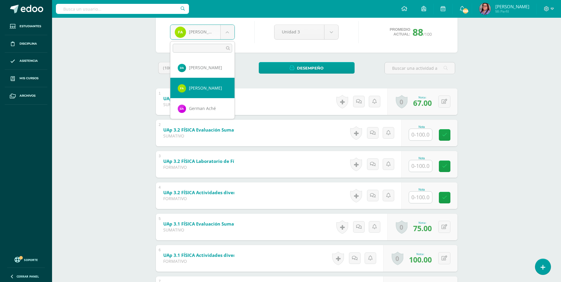
click at [232, 36] on body "Estudiantes Disciplina Asistencia Mis cursos Archivos Soporte Centro de ayuda Ú…" at bounding box center [280, 157] width 561 height 433
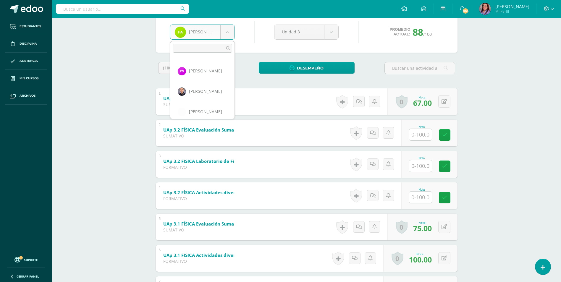
scroll to position [296, 0]
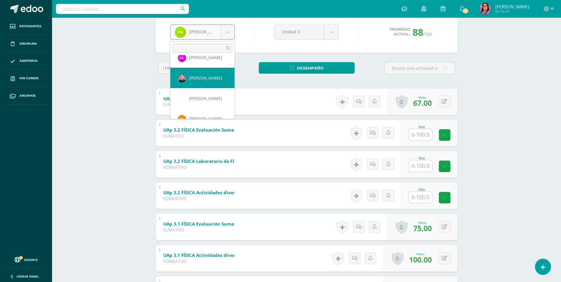
select select "3010"
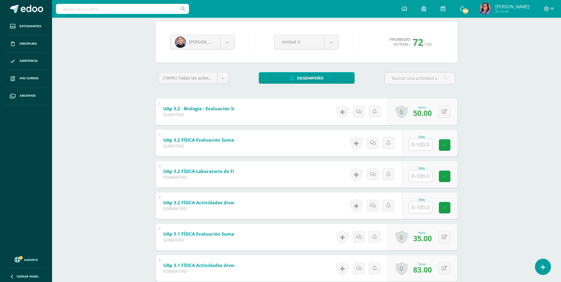
scroll to position [33, 0]
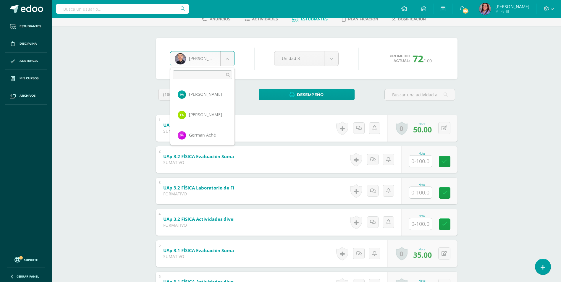
click at [228, 55] on body "Estudiantes Disciplina Asistencia Mis cursos Archivos Soporte Centro de ayuda Ú…" at bounding box center [280, 183] width 561 height 433
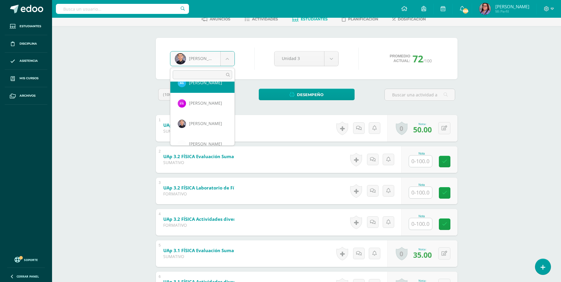
scroll to position [247, 0]
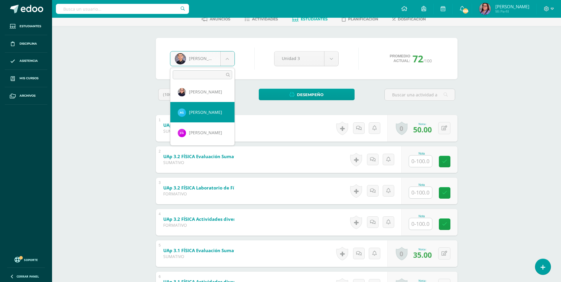
select select "3051"
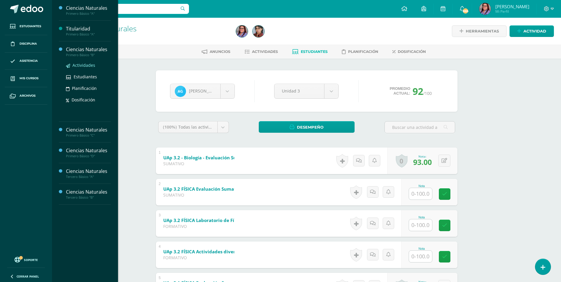
click at [88, 64] on span "Actividades" at bounding box center [83, 65] width 23 height 6
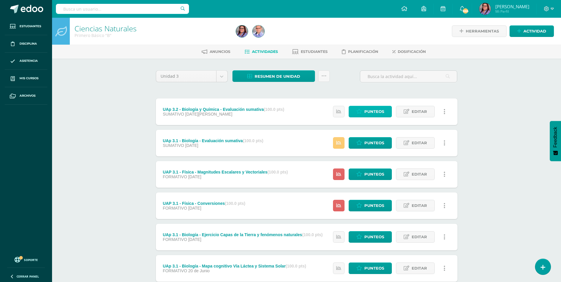
click at [358, 114] on link "Punteos" at bounding box center [369, 112] width 43 height 12
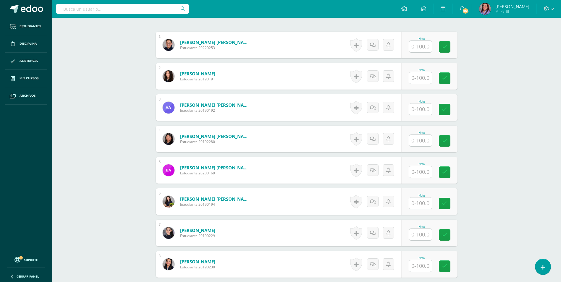
scroll to position [178, 0]
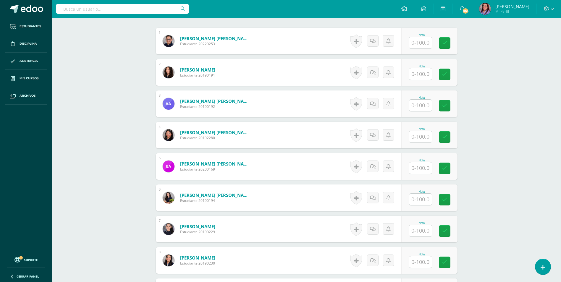
click at [411, 167] on div at bounding box center [420, 168] width 24 height 12
type input "88"
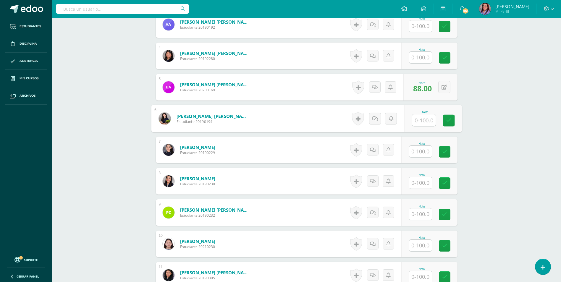
scroll to position [267, 0]
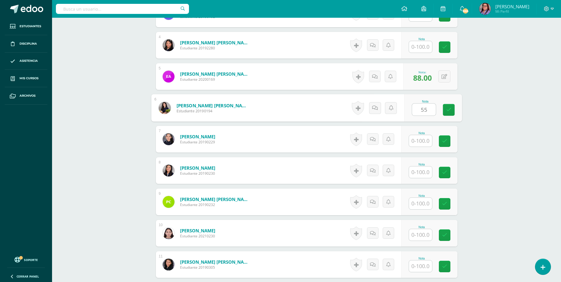
type input "55"
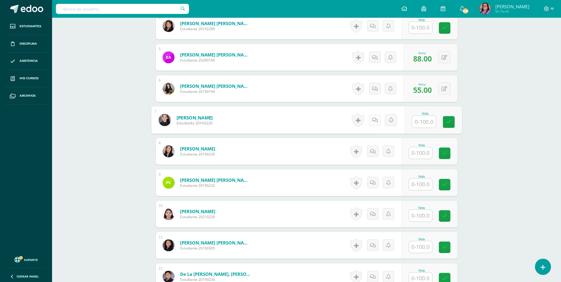
scroll to position [297, 0]
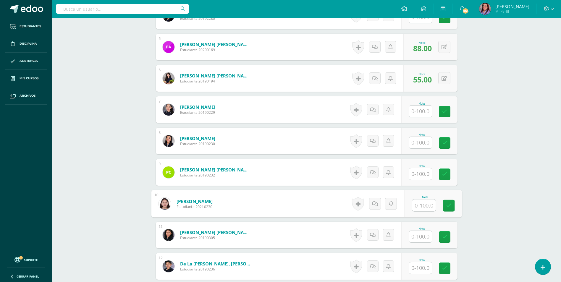
click at [420, 201] on input "text" at bounding box center [424, 205] width 24 height 12
type input "29"
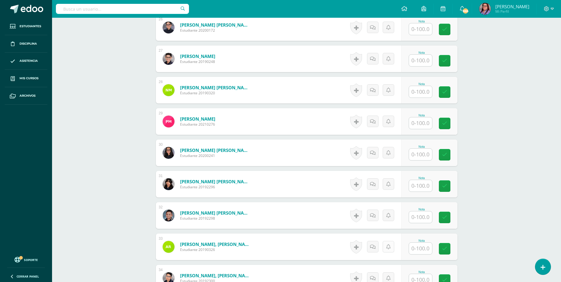
scroll to position [977, 0]
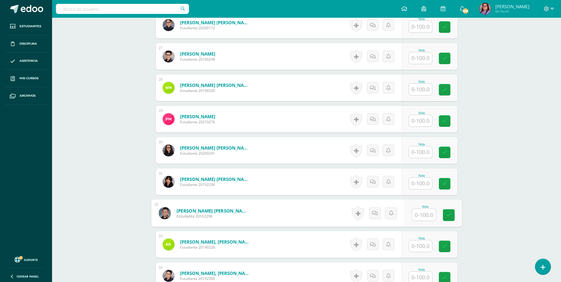
click at [420, 217] on input "text" at bounding box center [424, 215] width 24 height 12
type input "54"
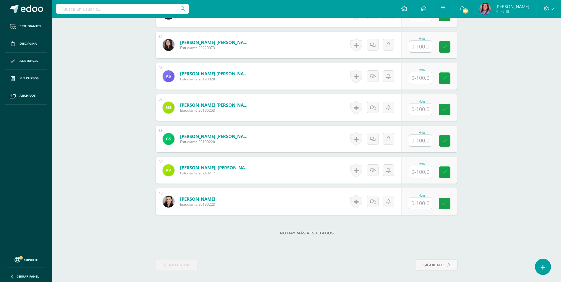
scroll to position [1239, 0]
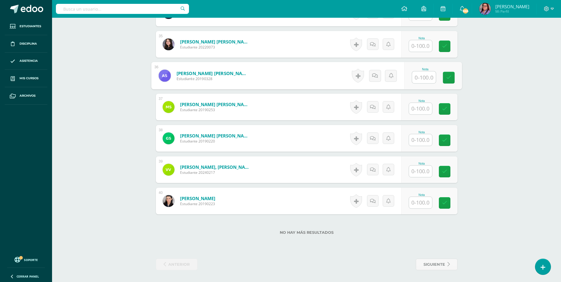
click at [421, 81] on input "text" at bounding box center [424, 78] width 24 height 12
type input "59"
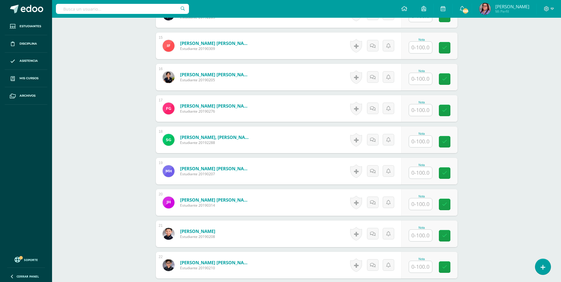
scroll to position [560, 0]
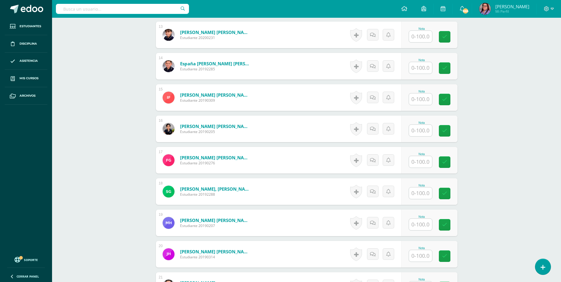
click at [420, 160] on input "text" at bounding box center [420, 162] width 23 height 12
type input "62"
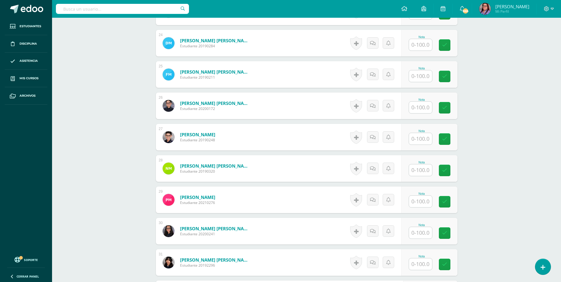
scroll to position [914, 0]
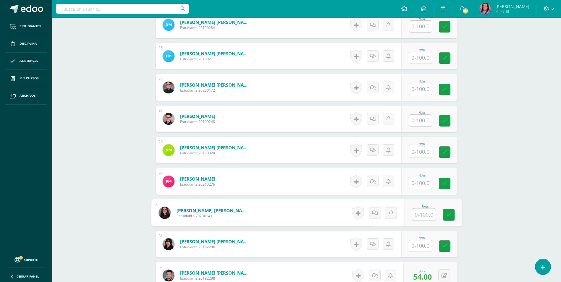
click at [419, 215] on input "text" at bounding box center [424, 215] width 24 height 12
type input "73"
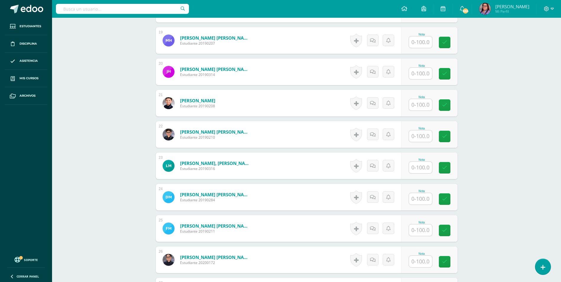
scroll to position [737, 0]
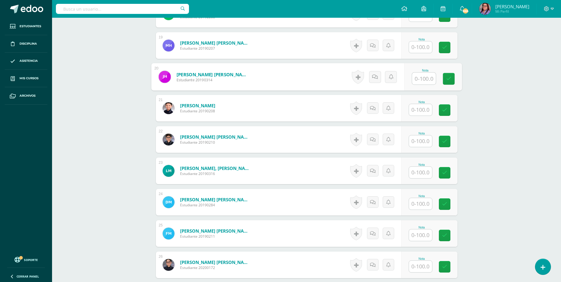
click at [419, 82] on input "text" at bounding box center [424, 79] width 24 height 12
type input "50"
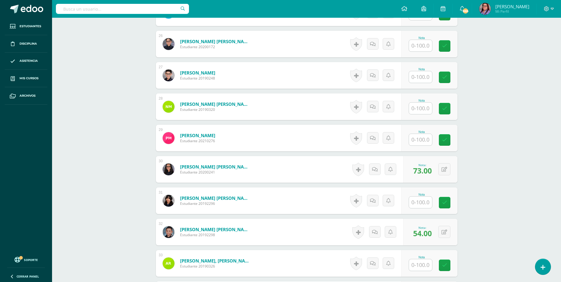
scroll to position [973, 0]
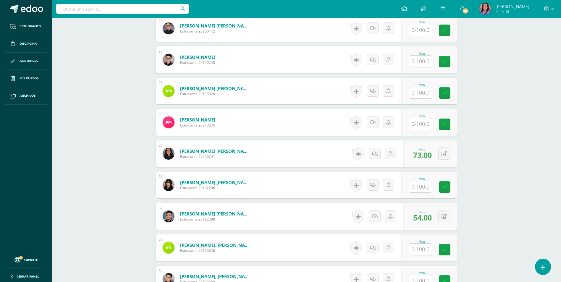
click at [427, 186] on input "text" at bounding box center [420, 187] width 23 height 12
type input "56"
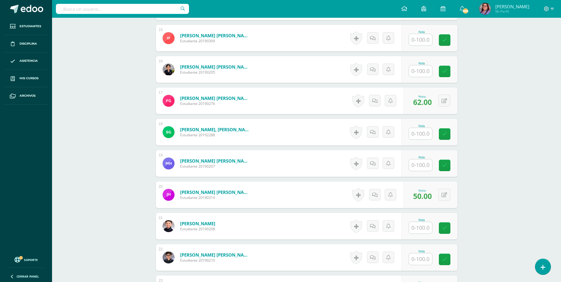
scroll to position [619, 0]
click at [420, 70] on input "text" at bounding box center [424, 72] width 24 height 12
type input "35"
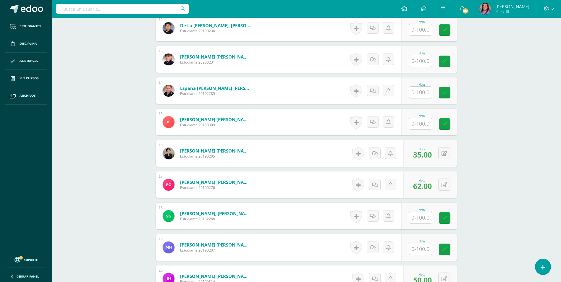
scroll to position [530, 0]
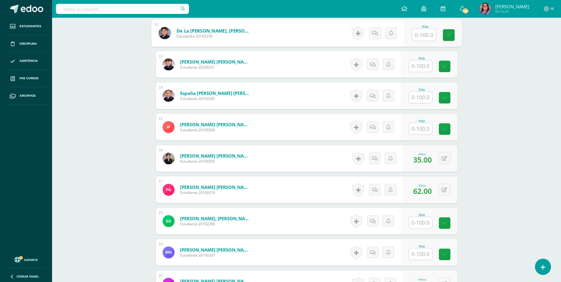
click at [419, 35] on input "text" at bounding box center [424, 35] width 24 height 12
type input "93"
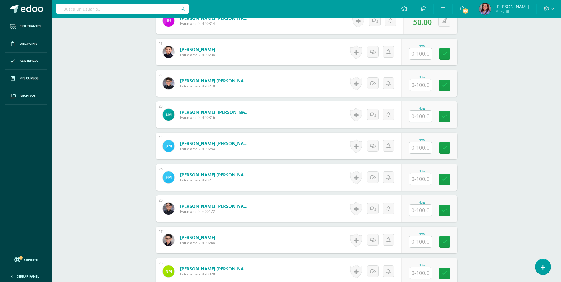
scroll to position [826, 0]
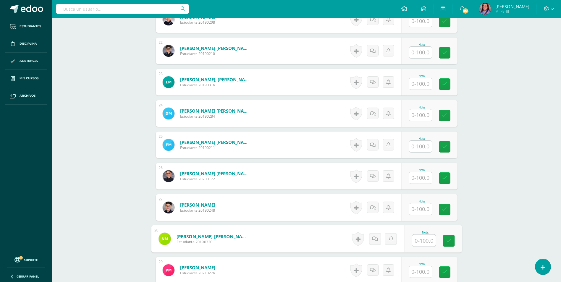
click at [418, 240] on input "text" at bounding box center [424, 241] width 24 height 12
type input "96"
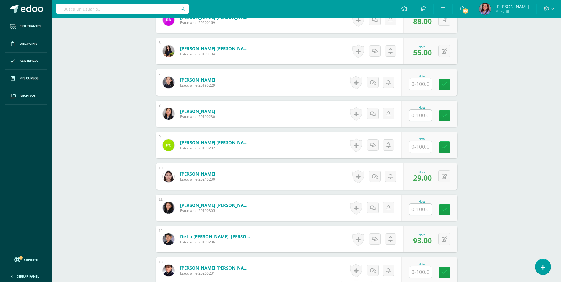
scroll to position [323, 0]
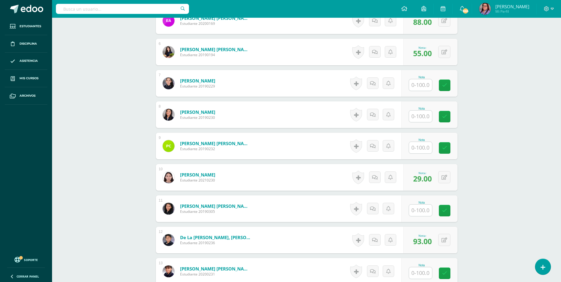
click at [425, 147] on input "text" at bounding box center [420, 148] width 23 height 12
type input "48"
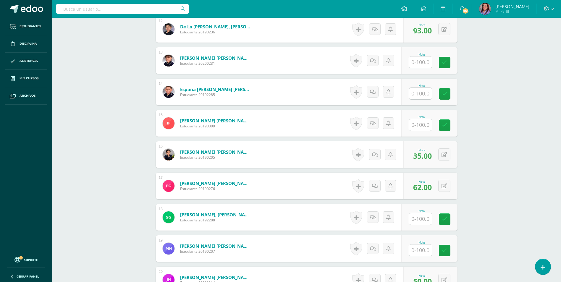
scroll to position [560, 0]
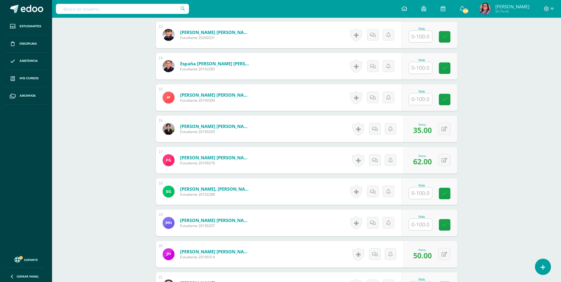
click at [414, 222] on input "text" at bounding box center [420, 225] width 23 height 12
type input "61"
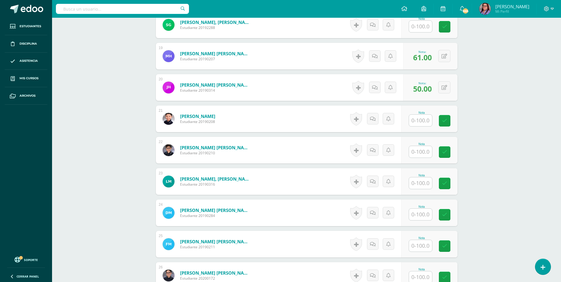
scroll to position [737, 0]
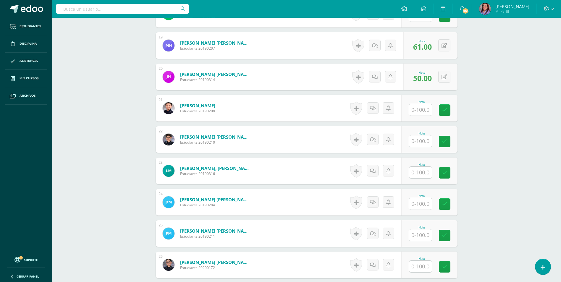
click at [418, 140] on input "text" at bounding box center [420, 141] width 23 height 12
type input "99"
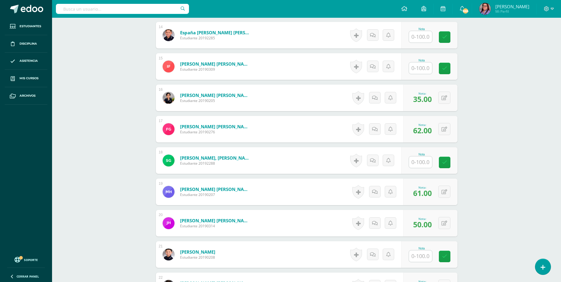
scroll to position [589, 0]
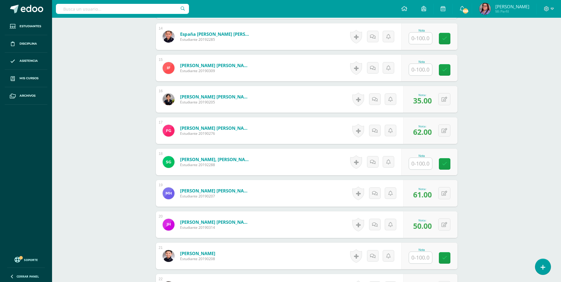
click at [423, 161] on input "text" at bounding box center [420, 164] width 23 height 12
type input "80"
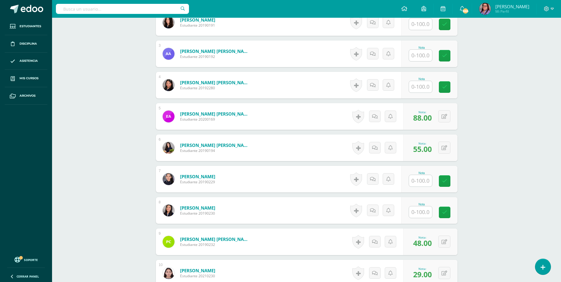
scroll to position [176, 0]
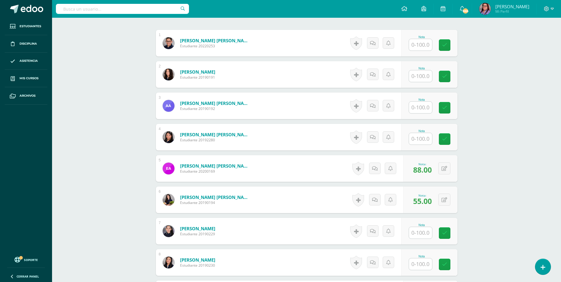
click at [422, 75] on input "text" at bounding box center [420, 76] width 23 height 12
type input "68"
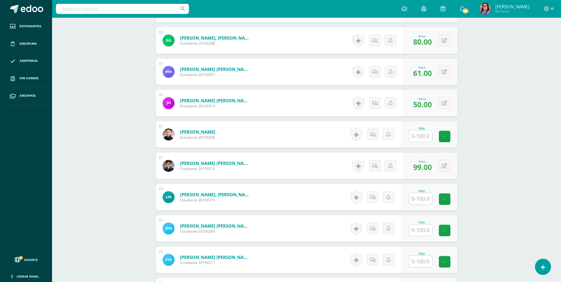
scroll to position [737, 0]
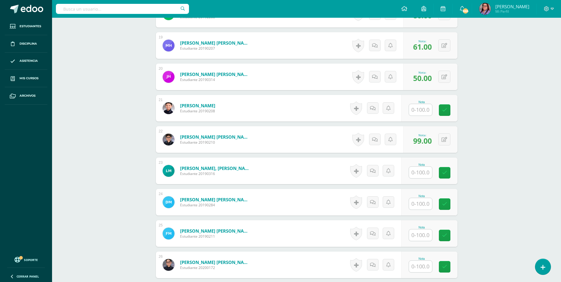
click at [424, 199] on input "text" at bounding box center [420, 204] width 23 height 12
type input "40"
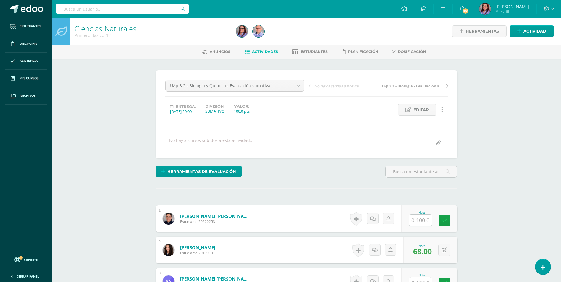
scroll to position [148, 0]
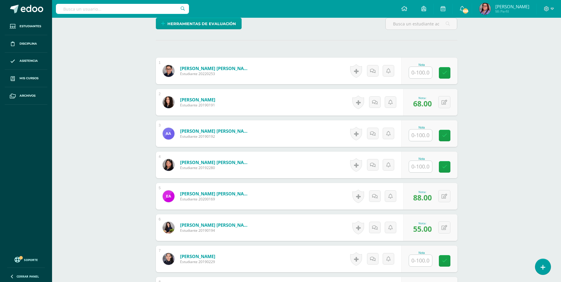
click at [413, 76] on input "text" at bounding box center [420, 73] width 23 height 12
type input "72"
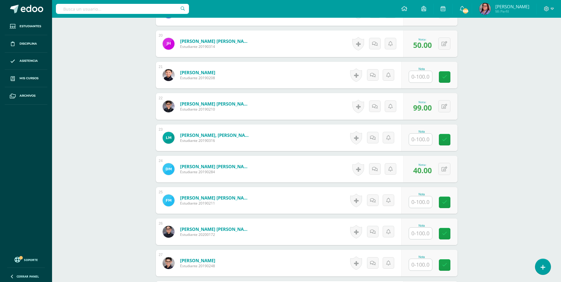
scroll to position [798, 0]
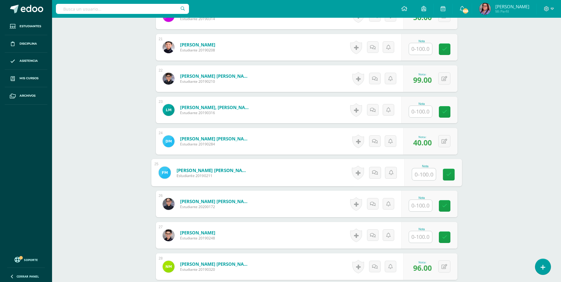
click at [421, 176] on input "text" at bounding box center [424, 174] width 24 height 12
type input "31"
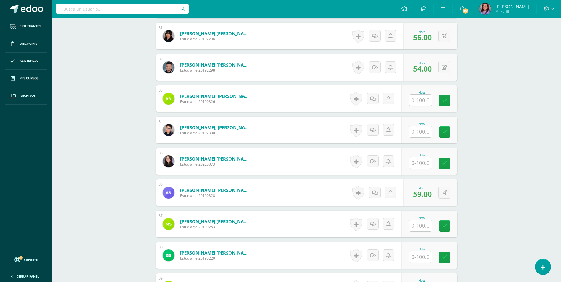
scroll to position [1123, 0]
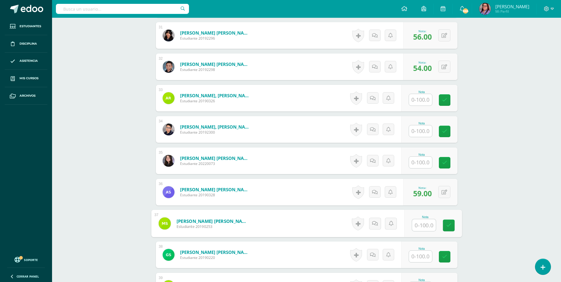
click at [423, 221] on input "text" at bounding box center [424, 225] width 24 height 12
type input "56"
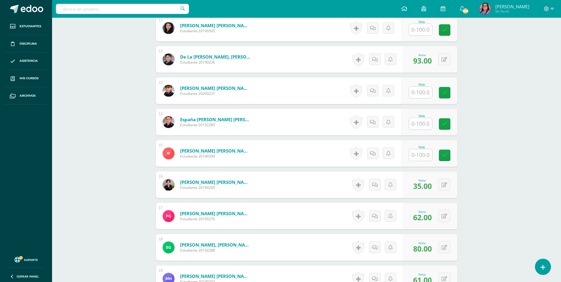
scroll to position [502, 0]
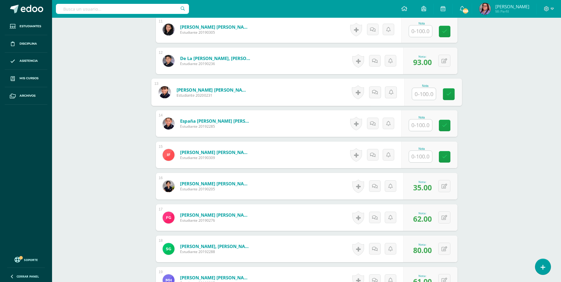
click at [416, 94] on input "text" at bounding box center [424, 94] width 24 height 12
type input "79"
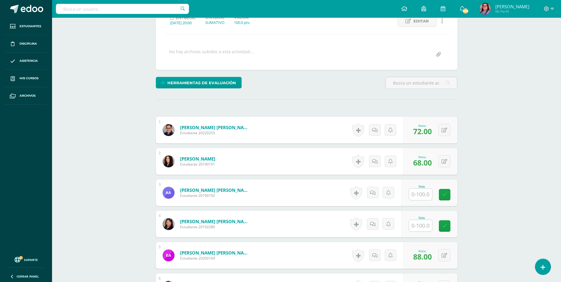
scroll to position [59, 0]
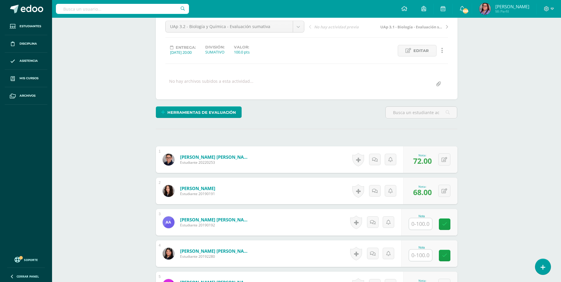
click at [418, 220] on input "text" at bounding box center [420, 224] width 23 height 12
type input "83"
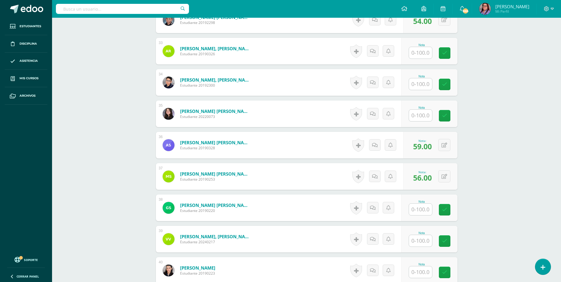
scroll to position [1239, 0]
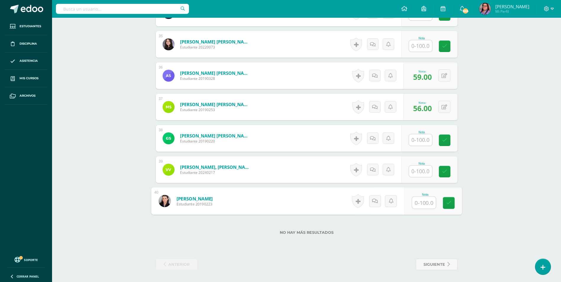
click at [421, 202] on input "text" at bounding box center [424, 203] width 24 height 12
type input "80"
click at [414, 167] on input "text" at bounding box center [420, 171] width 23 height 12
type input "88"
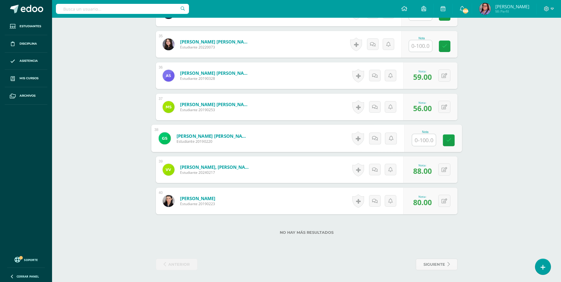
click at [415, 136] on input "text" at bounding box center [424, 140] width 24 height 12
type input "61"
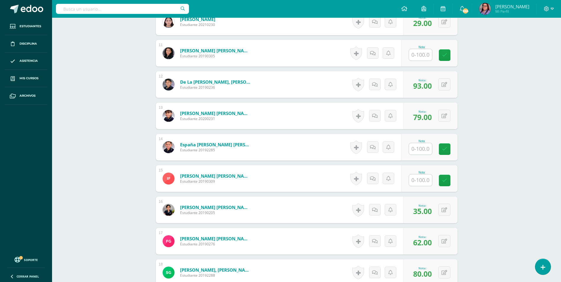
scroll to position [442, 0]
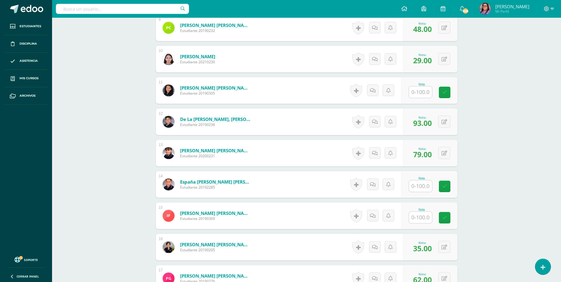
click at [421, 89] on input "text" at bounding box center [420, 92] width 23 height 12
type input "69"
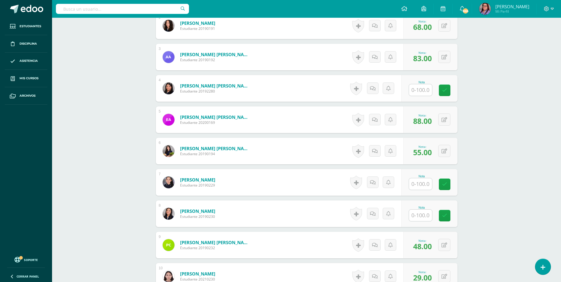
scroll to position [235, 0]
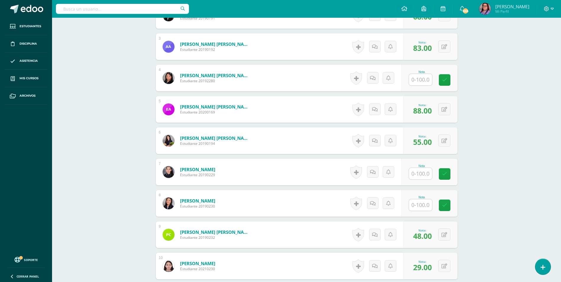
click at [426, 204] on input "text" at bounding box center [420, 205] width 23 height 12
type input "78"
click at [419, 171] on input "text" at bounding box center [420, 174] width 23 height 12
type input "59"
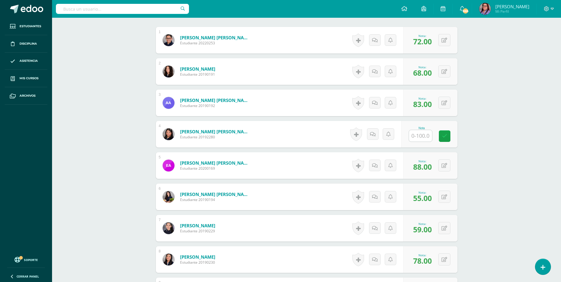
scroll to position [176, 0]
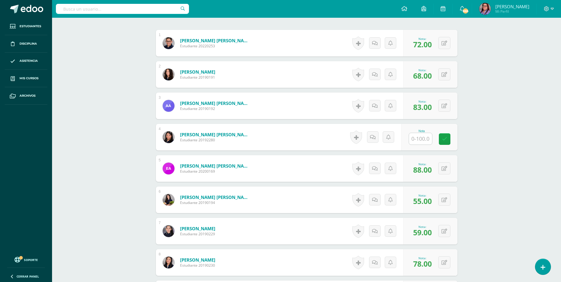
click at [418, 144] on input "text" at bounding box center [420, 139] width 23 height 12
type input "64"
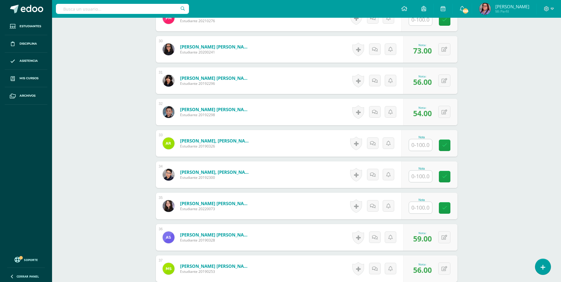
scroll to position [1092, 0]
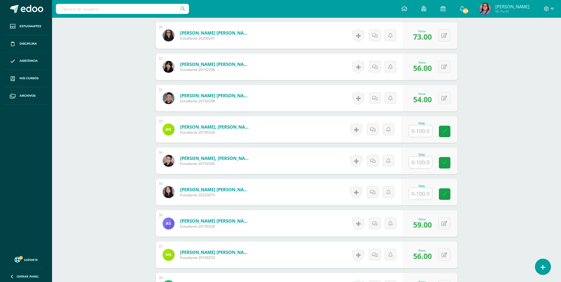
click at [421, 160] on input "text" at bounding box center [420, 163] width 23 height 12
type input "84"
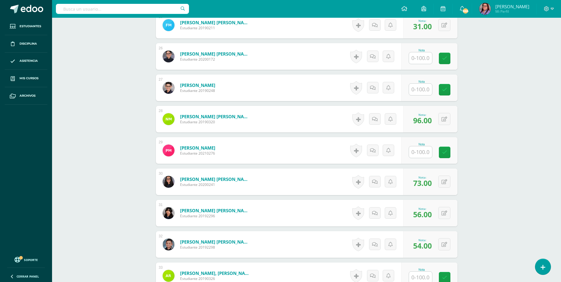
scroll to position [944, 0]
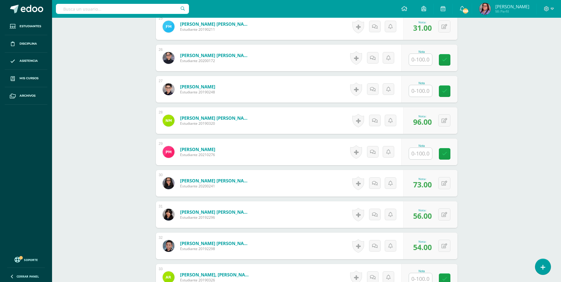
click at [426, 63] on input "text" at bounding box center [420, 60] width 23 height 12
type input "60"
type input "54"
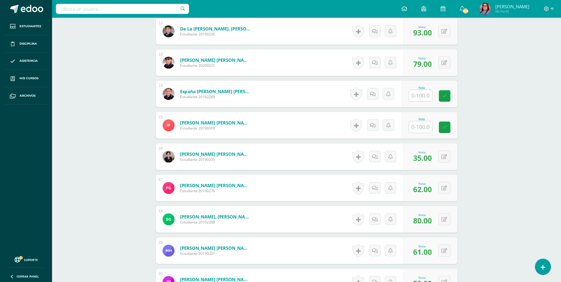
scroll to position [530, 0]
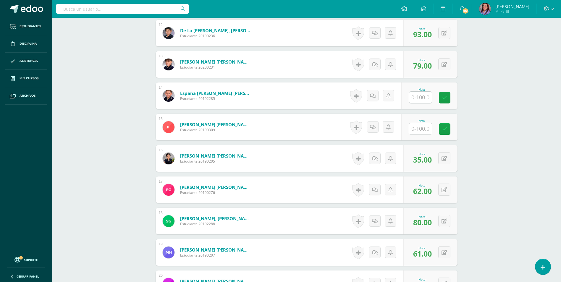
click at [422, 123] on div at bounding box center [420, 129] width 24 height 12
click at [412, 126] on input "text" at bounding box center [424, 129] width 24 height 12
type input "21"
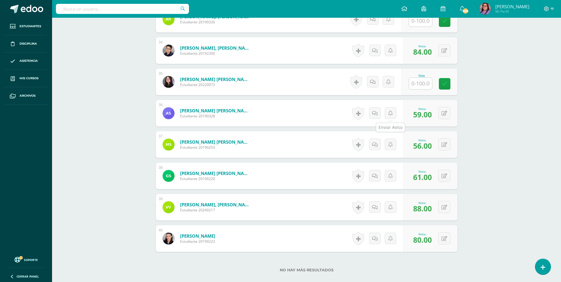
scroll to position [1210, 0]
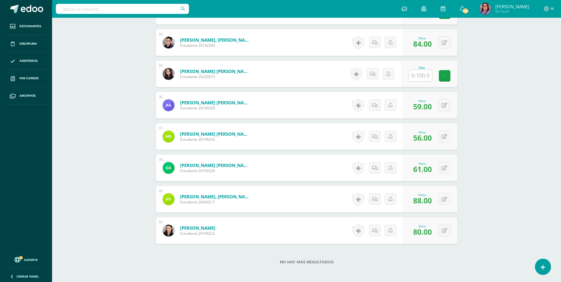
click at [415, 72] on input "text" at bounding box center [420, 76] width 23 height 12
type input "48"
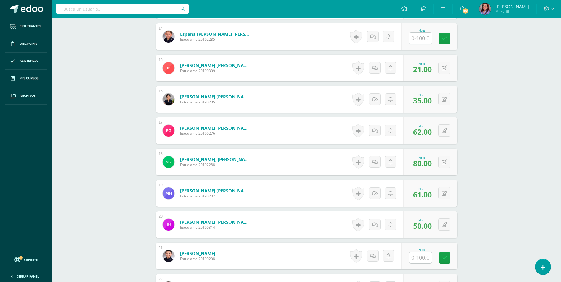
scroll to position [560, 0]
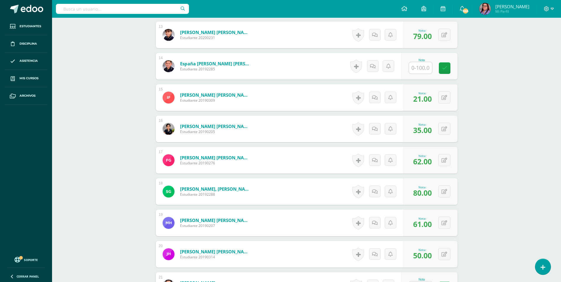
click at [411, 68] on div "Nota" at bounding box center [429, 66] width 56 height 27
type input "53"
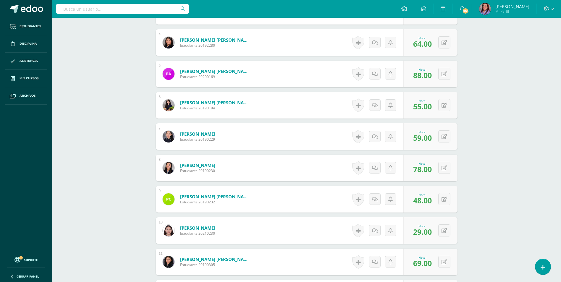
scroll to position [264, 0]
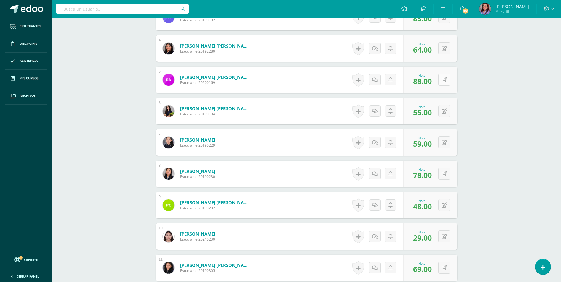
click at [444, 79] on button at bounding box center [444, 80] width 12 height 12
type input "91"
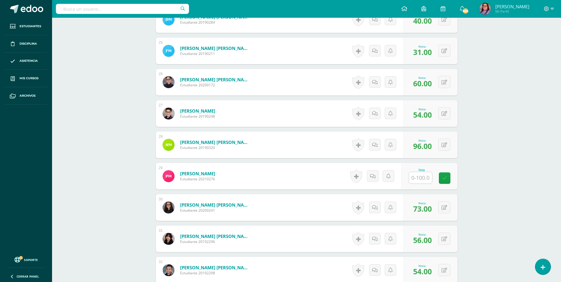
scroll to position [973, 0]
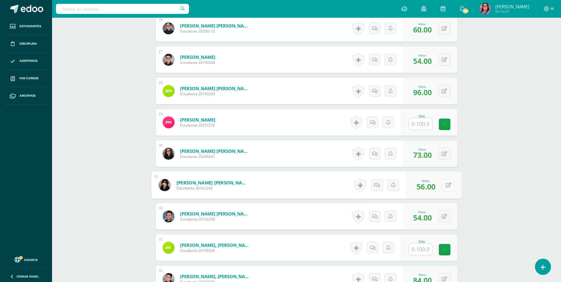
click at [443, 185] on button at bounding box center [448, 185] width 12 height 12
type input "59"
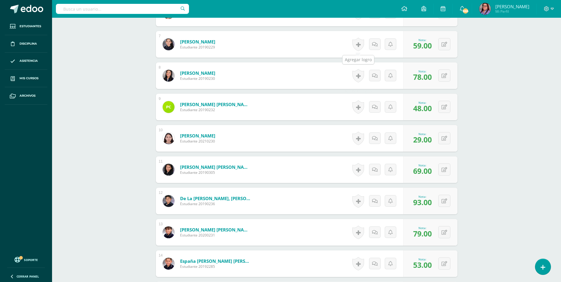
scroll to position [353, 0]
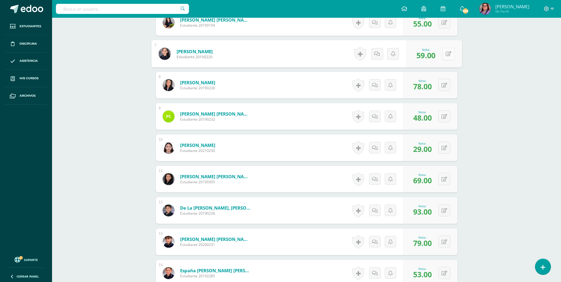
click at [450, 54] on button at bounding box center [448, 54] width 12 height 12
type input "62"
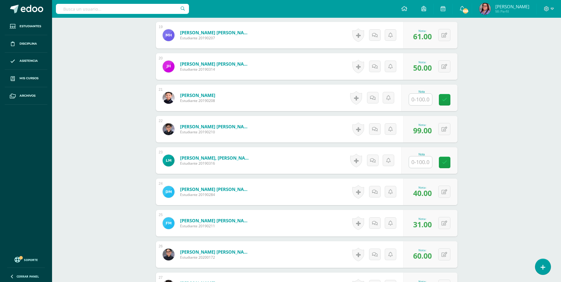
scroll to position [796, 0]
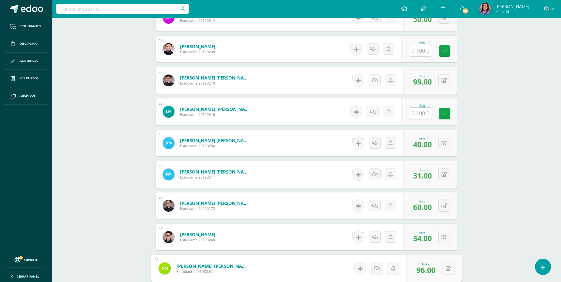
click at [447, 269] on button at bounding box center [448, 268] width 12 height 12
type input "99"
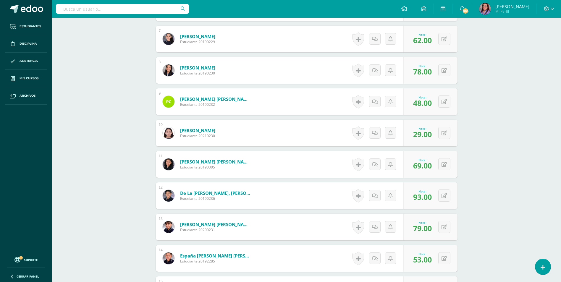
scroll to position [336, 0]
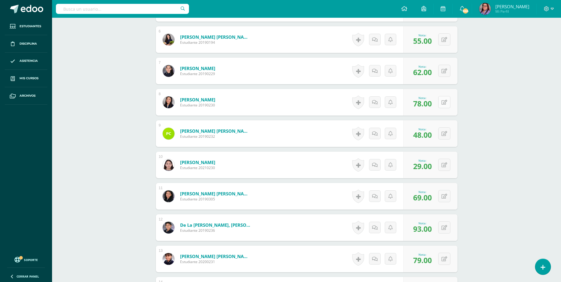
click at [441, 99] on div "0 Logros Logros obtenidos Aún no hay logros agregados Nota: 78.00" at bounding box center [430, 102] width 54 height 27
click at [449, 101] on icon at bounding box center [448, 102] width 6 height 5
type input "81"
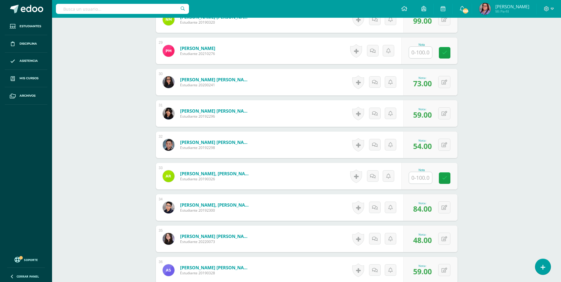
scroll to position [1163, 0]
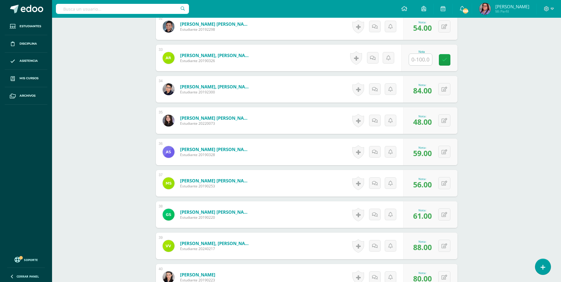
click at [451, 149] on div "0 Logros Logros obtenidos Aún no hay logros agregados Nota: 59.00" at bounding box center [430, 152] width 54 height 27
click at [449, 150] on button at bounding box center [448, 152] width 12 height 12
type input "62"
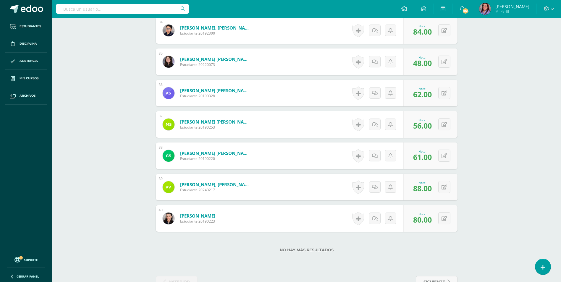
scroll to position [1222, 0]
click at [444, 30] on button at bounding box center [444, 30] width 12 height 12
type input "87"
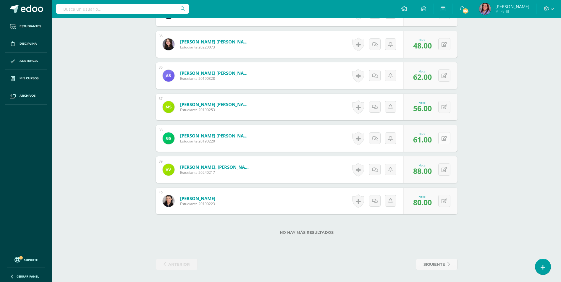
click at [441, 137] on div "0 Logros Logros obtenidos Aún no hay logros agregados Nota: 61.00" at bounding box center [430, 138] width 54 height 27
click at [448, 138] on icon at bounding box center [448, 138] width 6 height 5
type input "64"
click at [441, 197] on div "0 Logros Logros obtenidos Aún no hay logros agregados Nota: 80.00" at bounding box center [434, 200] width 56 height 27
click at [447, 201] on icon at bounding box center [448, 200] width 6 height 5
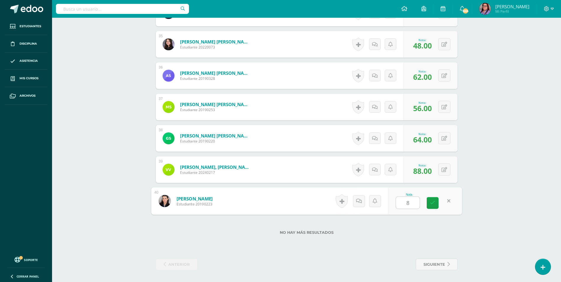
type input "83"
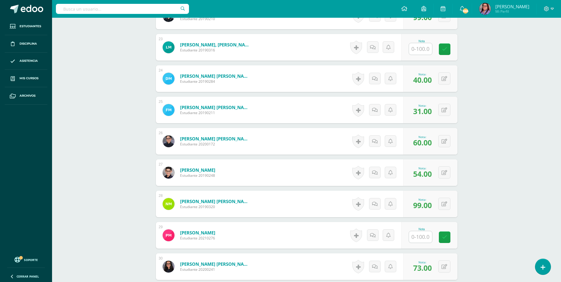
scroll to position [855, 0]
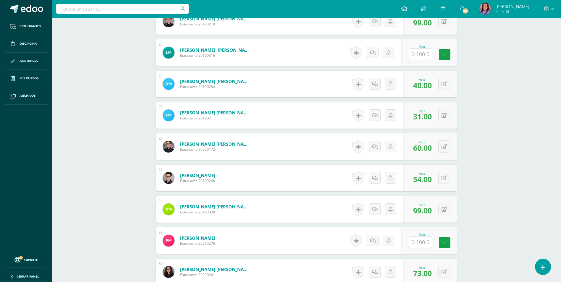
click at [202, 51] on link "Marroquín Del Pinal, Luis Roberto" at bounding box center [215, 50] width 71 height 6
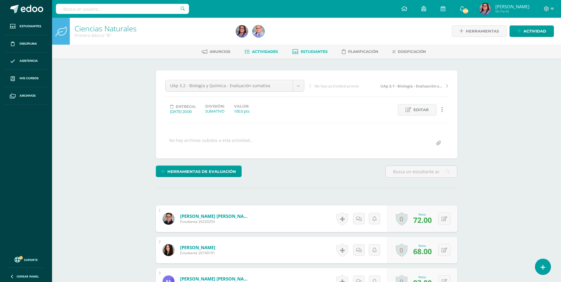
click at [306, 54] on link "Estudiantes" at bounding box center [309, 51] width 35 height 9
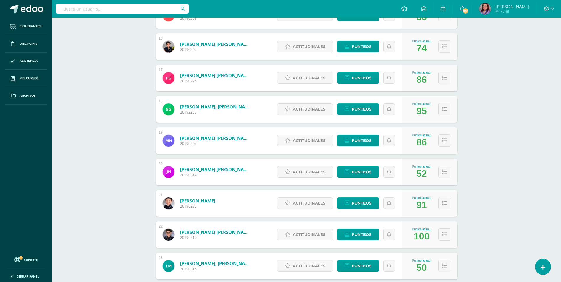
scroll to position [594, 0]
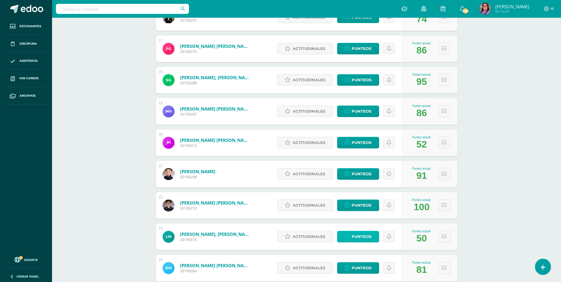
click at [350, 235] on link "Punteos" at bounding box center [358, 237] width 42 height 12
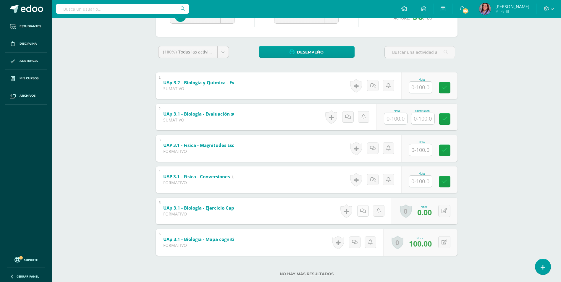
scroll to position [88, 0]
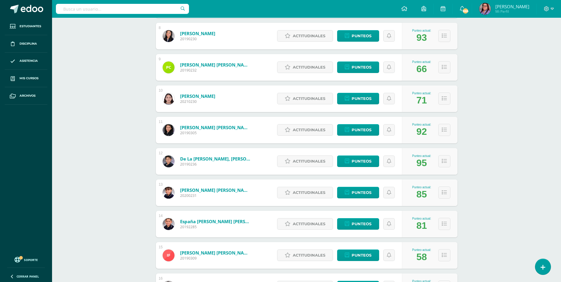
scroll to position [355, 0]
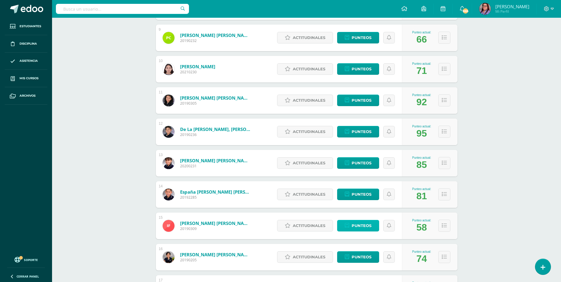
click at [351, 225] on link "Punteos" at bounding box center [358, 226] width 42 height 12
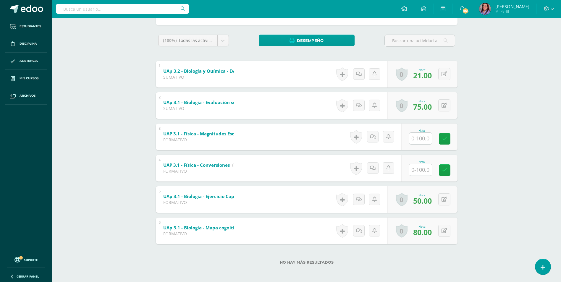
scroll to position [88, 0]
